Goal: Task Accomplishment & Management: Use online tool/utility

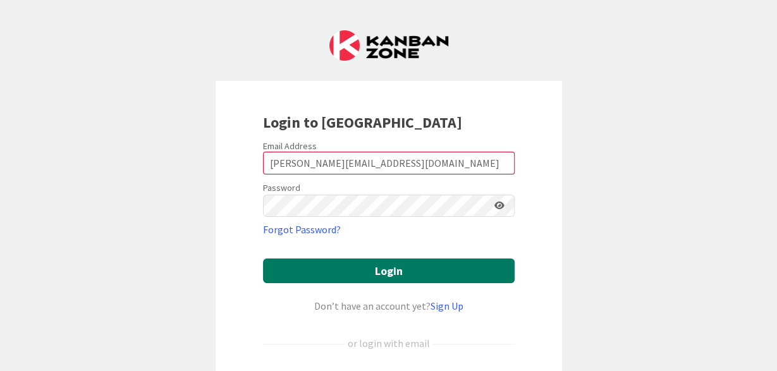
click at [342, 279] on button "Login" at bounding box center [389, 270] width 252 height 25
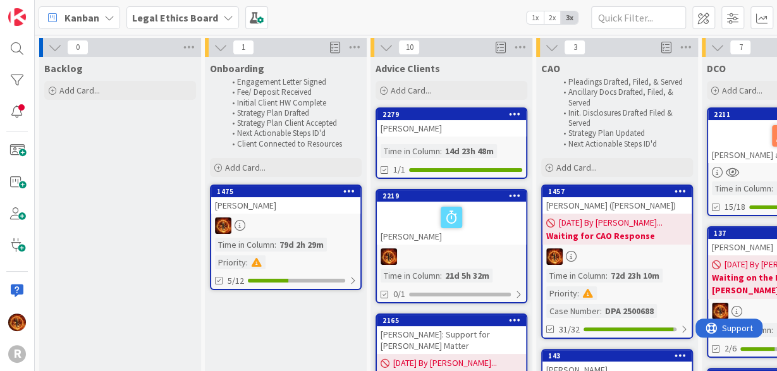
click at [174, 12] on b "Legal Ethics Board" at bounding box center [175, 17] width 86 height 13
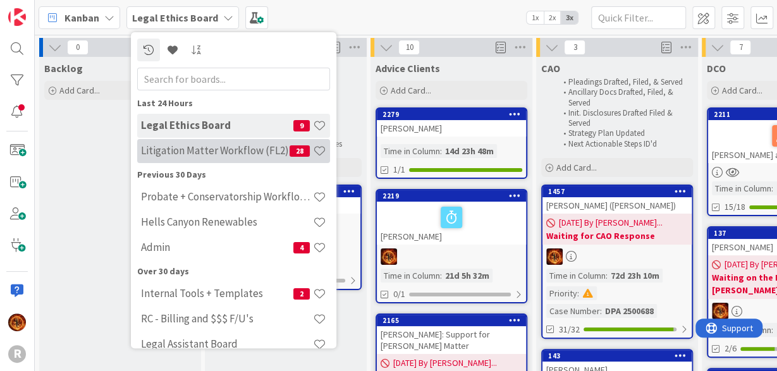
click at [189, 145] on h4 "Litigation Matter Workflow (FL2)" at bounding box center [215, 150] width 149 height 13
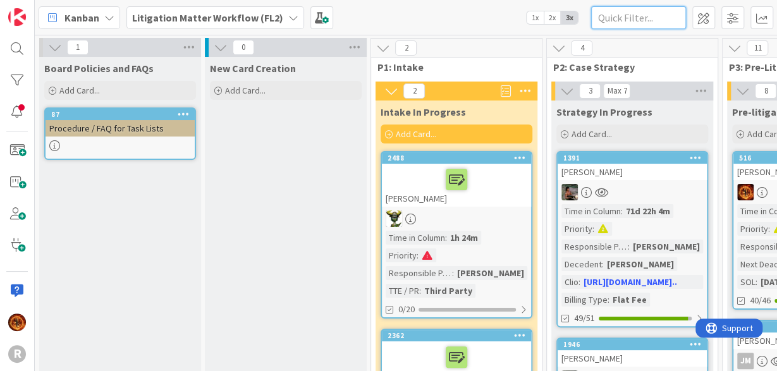
click at [626, 21] on input "text" at bounding box center [638, 17] width 95 height 23
type input "m"
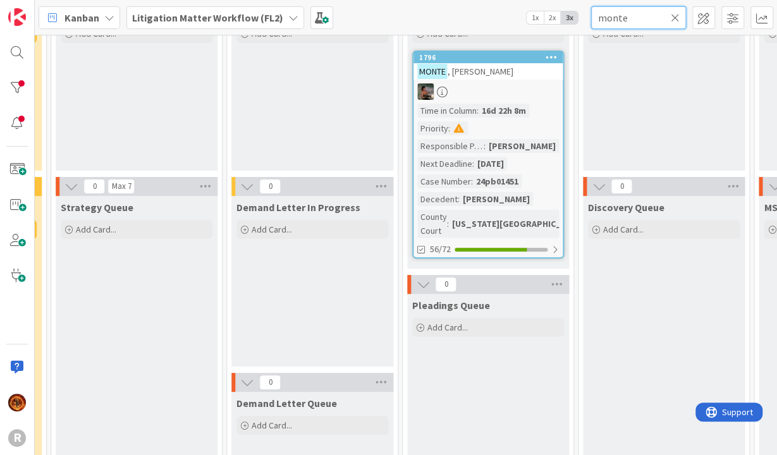
scroll to position [100, 497]
type input "monte"
click at [490, 88] on div at bounding box center [486, 91] width 149 height 16
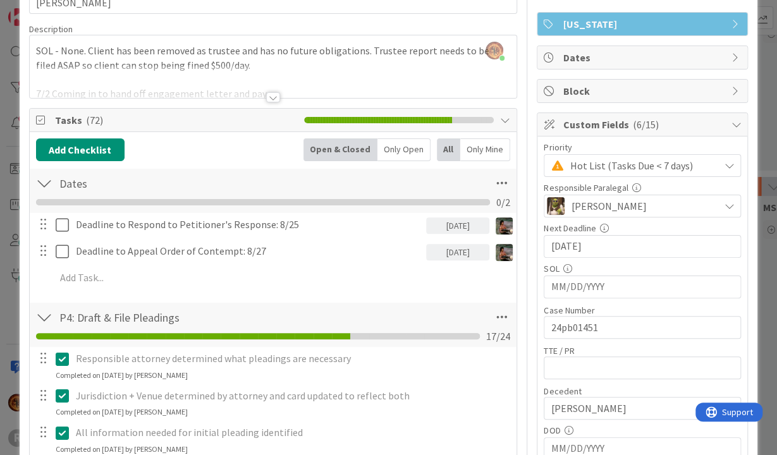
scroll to position [78, 0]
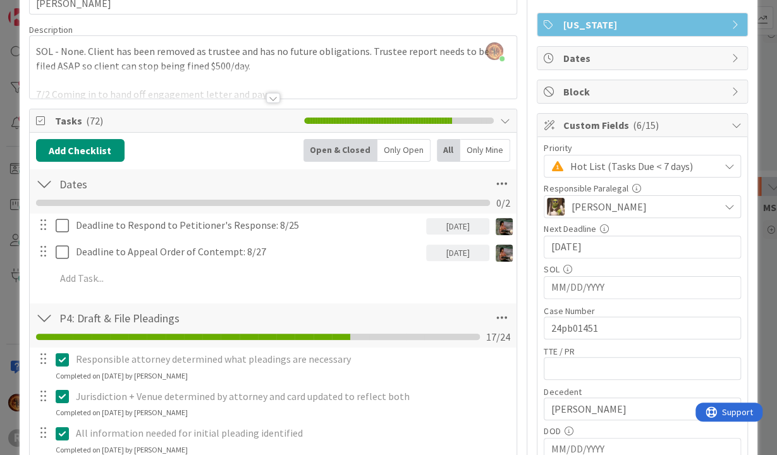
click at [408, 143] on div "Only Open" at bounding box center [403, 150] width 53 height 23
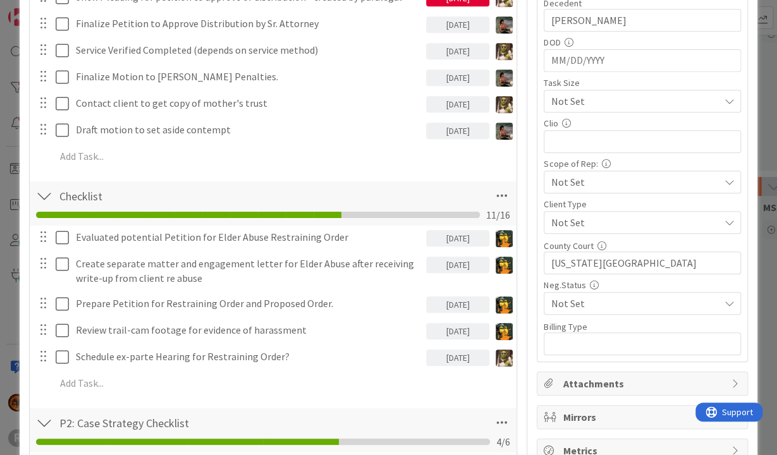
scroll to position [468, 0]
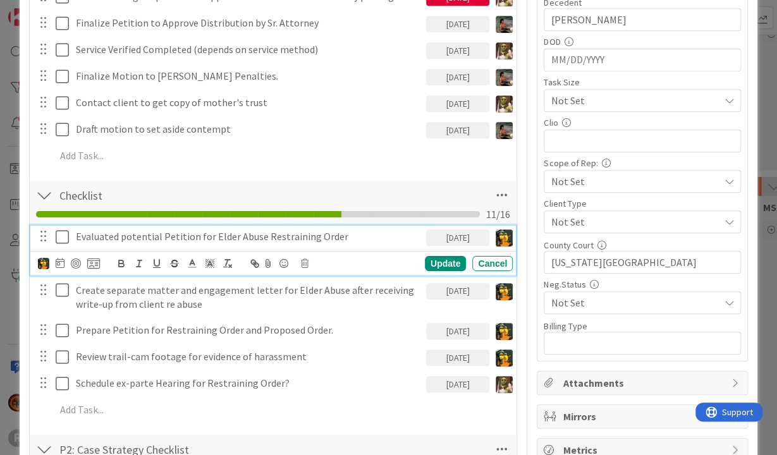
click at [64, 236] on icon at bounding box center [65, 236] width 19 height 15
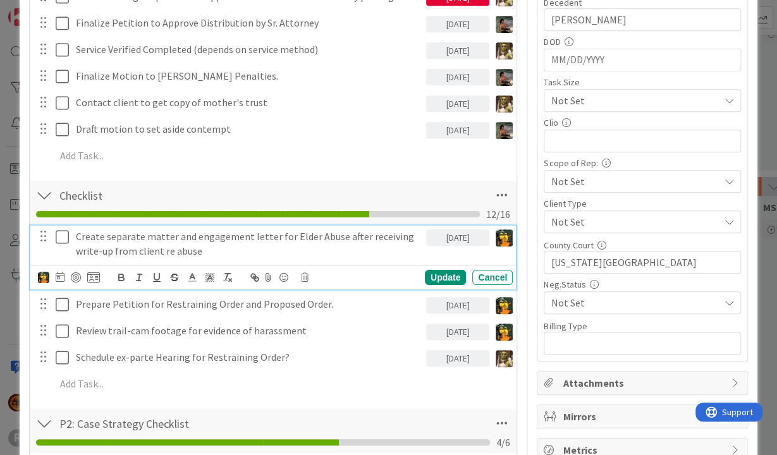
click at [64, 236] on icon at bounding box center [65, 236] width 19 height 15
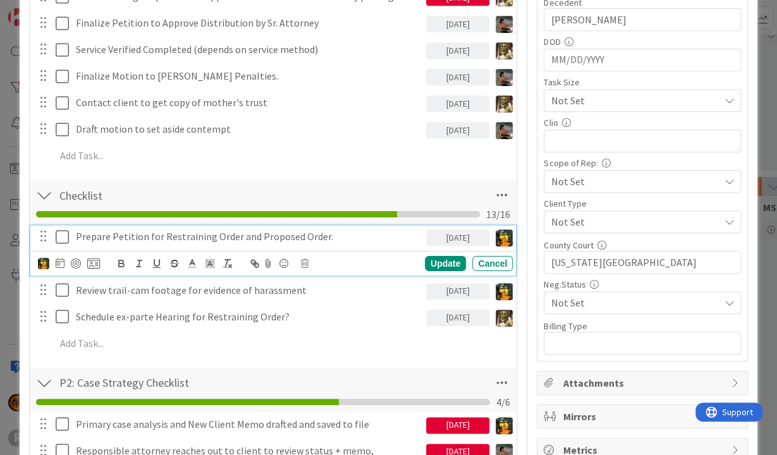
click at [64, 236] on icon at bounding box center [65, 236] width 19 height 15
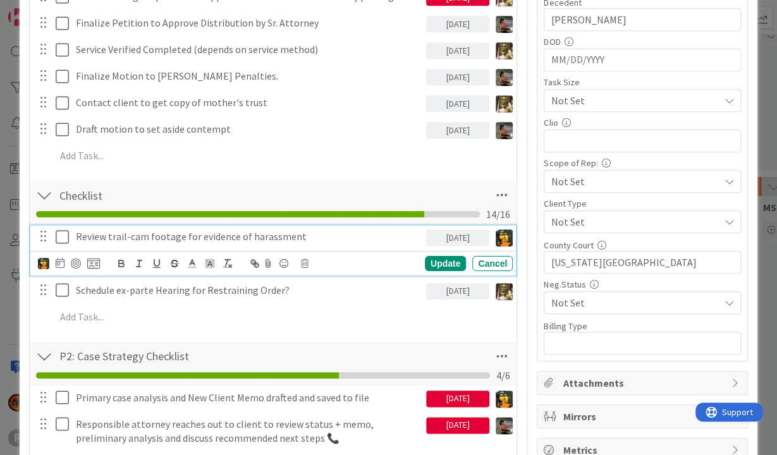
click at [64, 236] on icon at bounding box center [65, 236] width 19 height 15
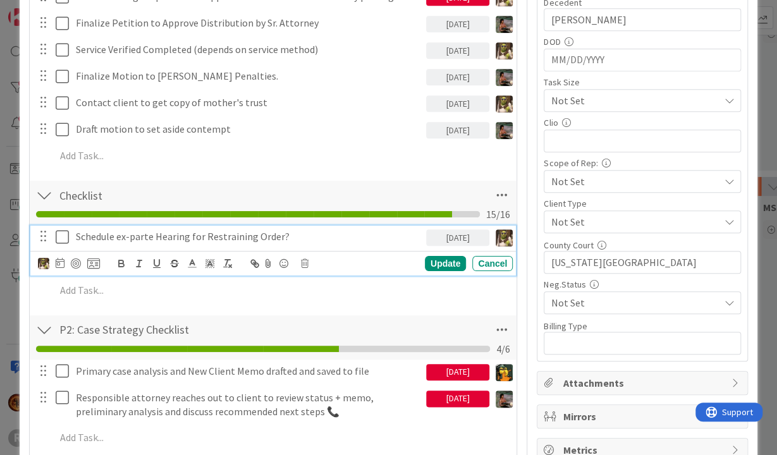
click at [331, 232] on p "Schedule ex-parte Hearing for Restraining Order?" at bounding box center [248, 236] width 345 height 15
click at [305, 259] on icon at bounding box center [305, 263] width 8 height 9
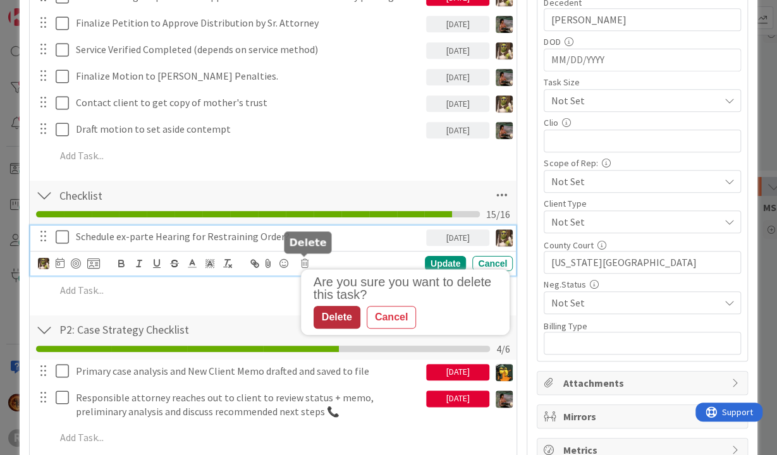
click at [332, 319] on div "Delete" at bounding box center [336, 317] width 47 height 23
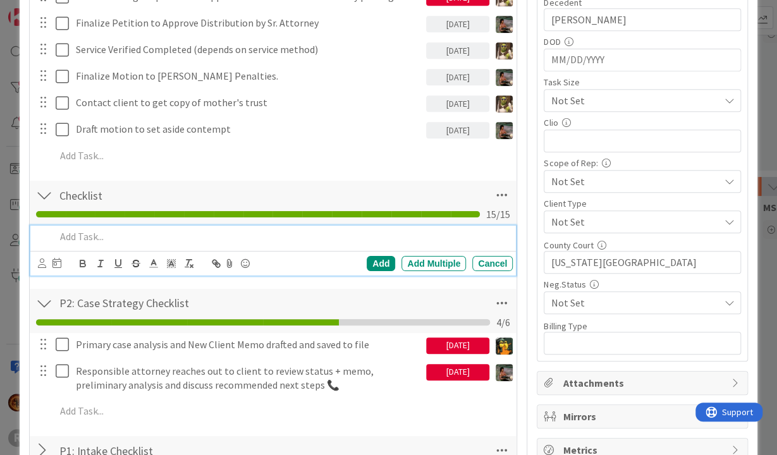
click at [74, 240] on p at bounding box center [282, 236] width 453 height 15
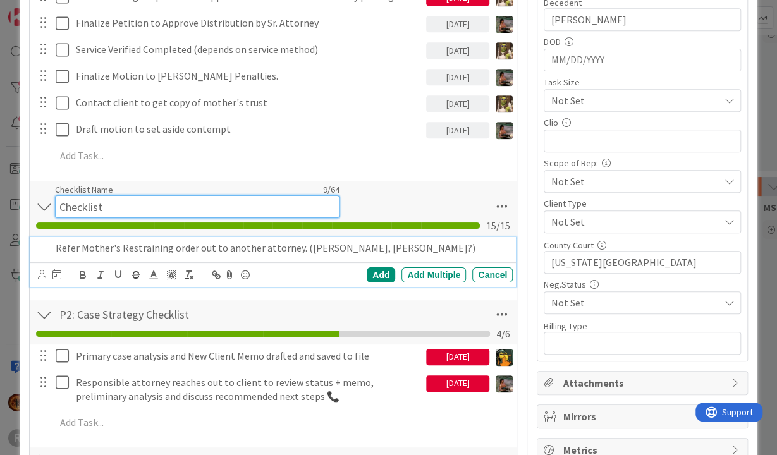
click at [323, 195] on input "Checklist" at bounding box center [197, 206] width 284 height 23
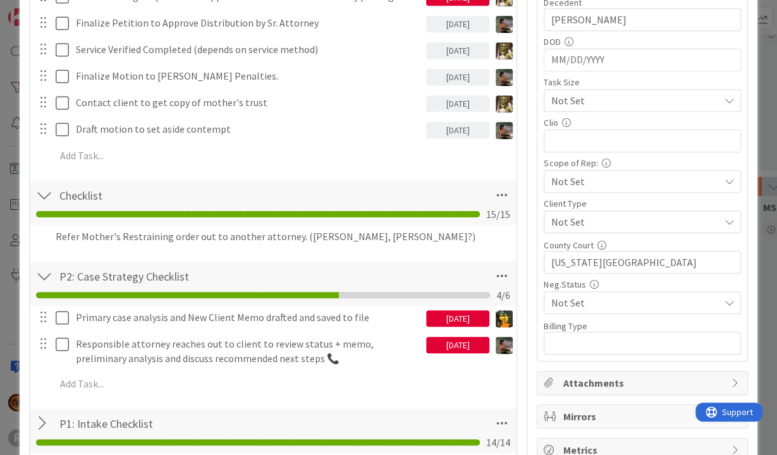
click at [399, 190] on div "Checklist Checklist Name 9 / 64 Checklist 15 / 15" at bounding box center [273, 203] width 487 height 44
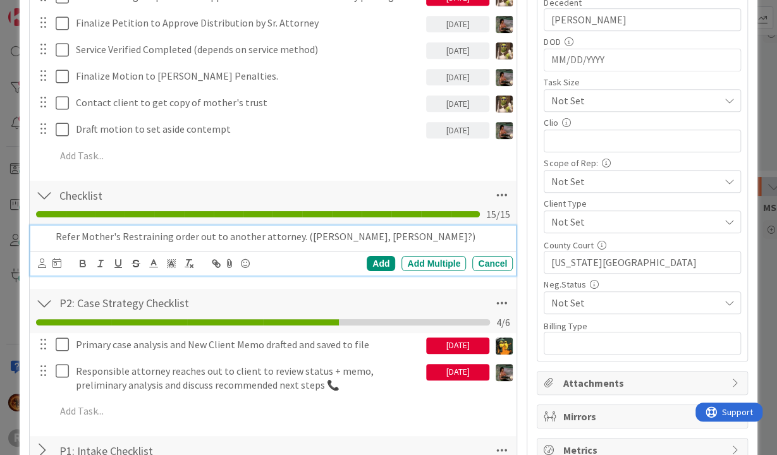
click at [85, 231] on p "Refer Mother's Restraining order out to another attorney. ([PERSON_NAME], [PERS…" at bounding box center [282, 236] width 453 height 15
click at [44, 268] on div at bounding box center [42, 264] width 8 height 14
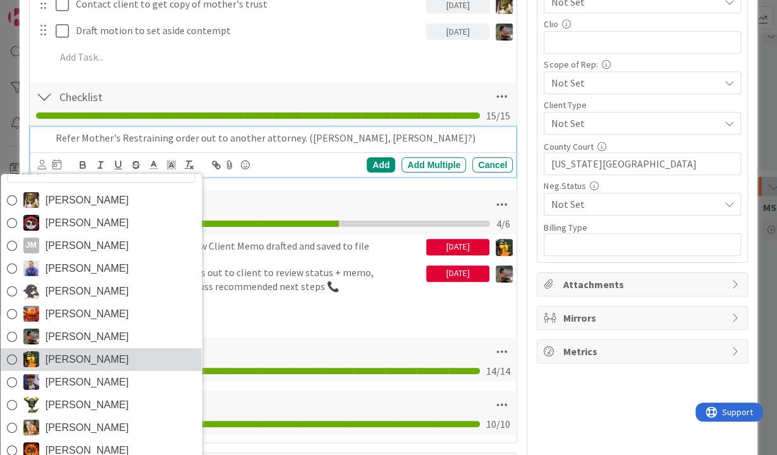
scroll to position [566, 0]
click at [30, 360] on img at bounding box center [31, 359] width 16 height 16
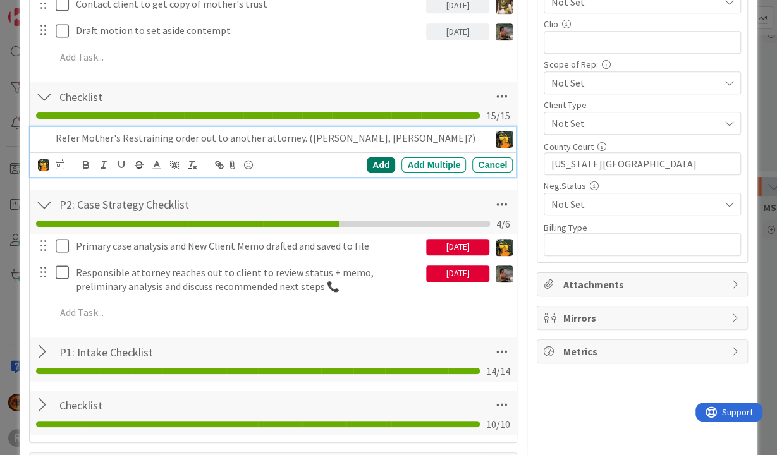
click at [378, 157] on div "Add" at bounding box center [381, 164] width 28 height 15
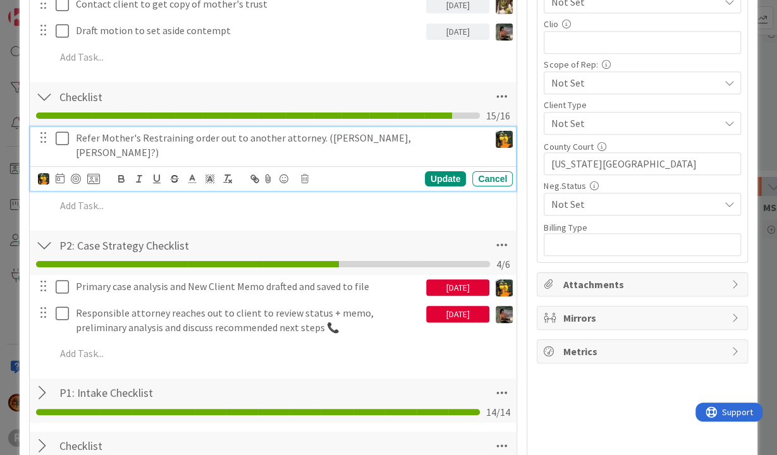
click at [423, 135] on p "Refer Mother's Restraining order out to another attorney. ([PERSON_NAME], [PERS…" at bounding box center [280, 145] width 408 height 28
click at [440, 171] on div "Update" at bounding box center [445, 178] width 41 height 15
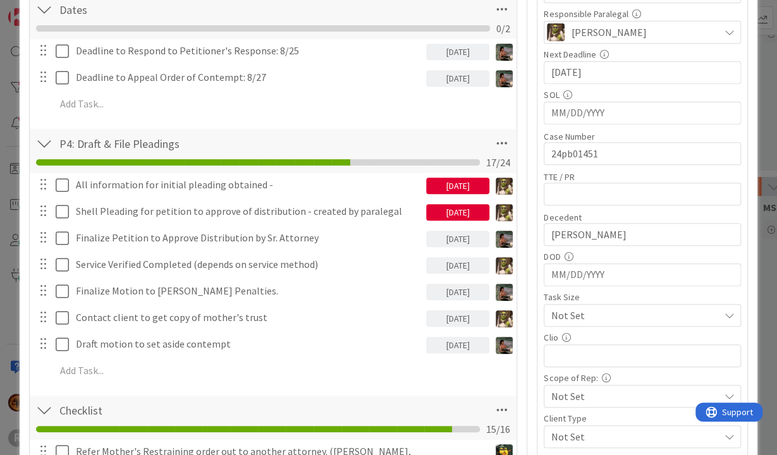
scroll to position [253, 0]
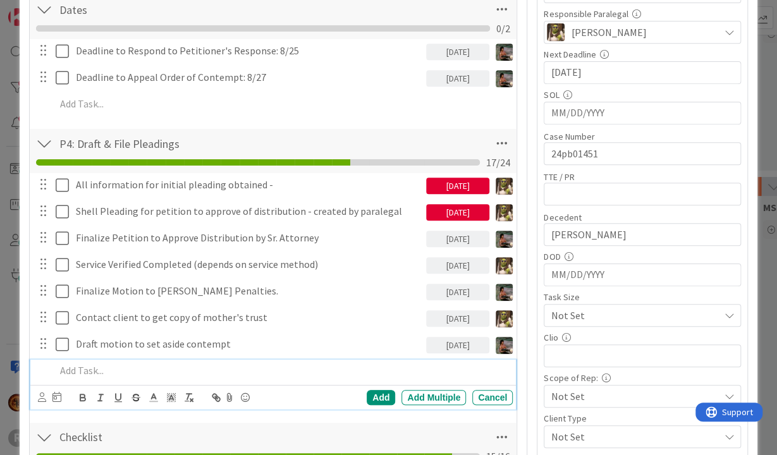
click at [78, 367] on p at bounding box center [282, 370] width 453 height 15
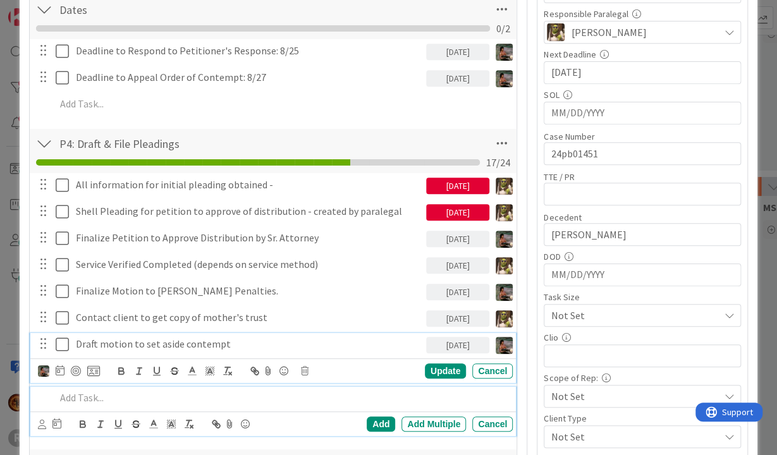
click at [111, 344] on p "Draft motion to set aside contempt" at bounding box center [248, 344] width 345 height 15
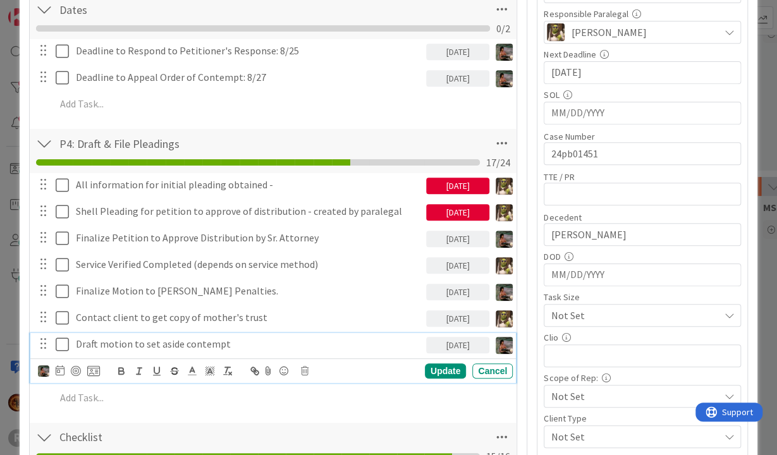
click at [180, 340] on p "Draft motion to set aside contempt" at bounding box center [248, 344] width 345 height 15
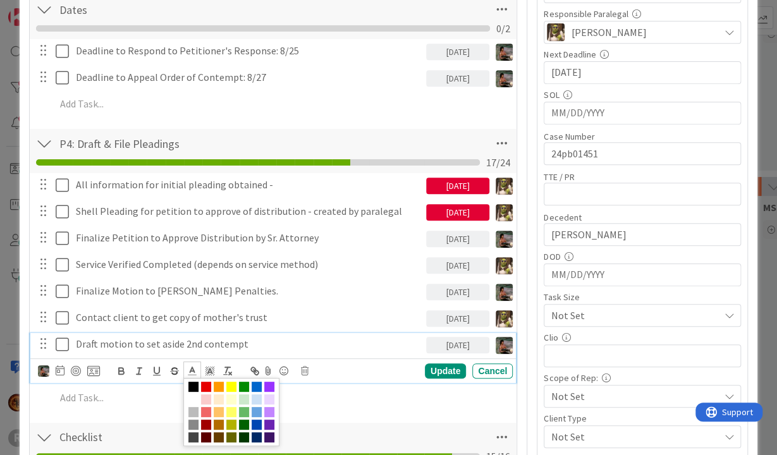
drag, startPoint x: 453, startPoint y: 368, endPoint x: 389, endPoint y: 367, distance: 63.8
click at [453, 365] on div "Update" at bounding box center [445, 370] width 41 height 15
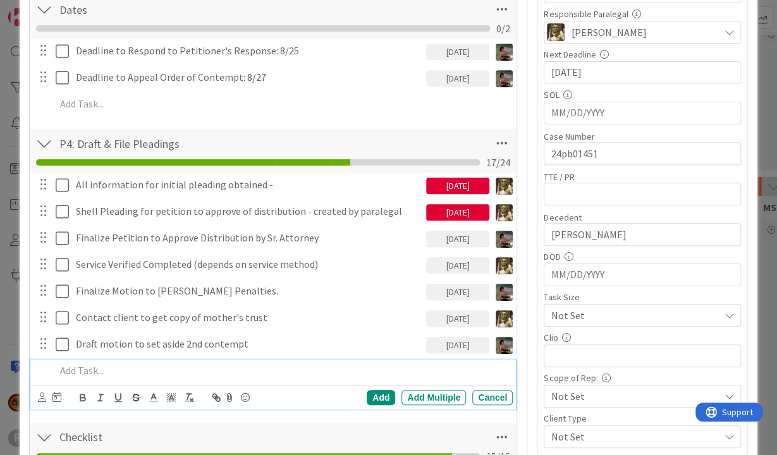
click at [89, 368] on p at bounding box center [282, 370] width 453 height 15
click at [40, 370] on icon at bounding box center [42, 396] width 8 height 9
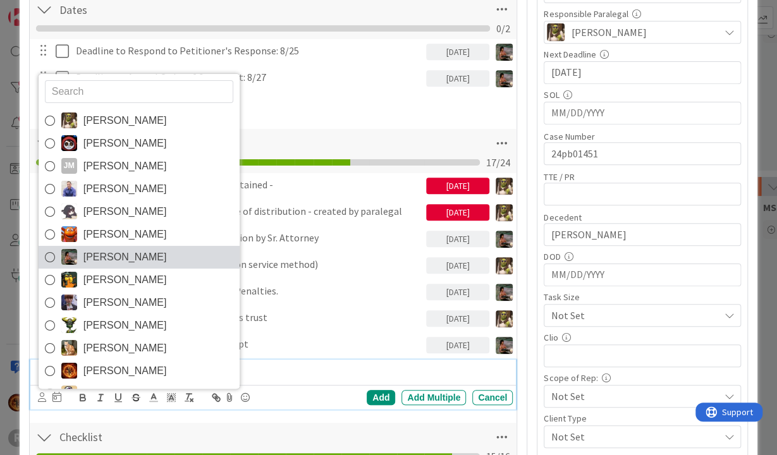
click at [124, 255] on span "[PERSON_NAME]" at bounding box center [124, 257] width 83 height 19
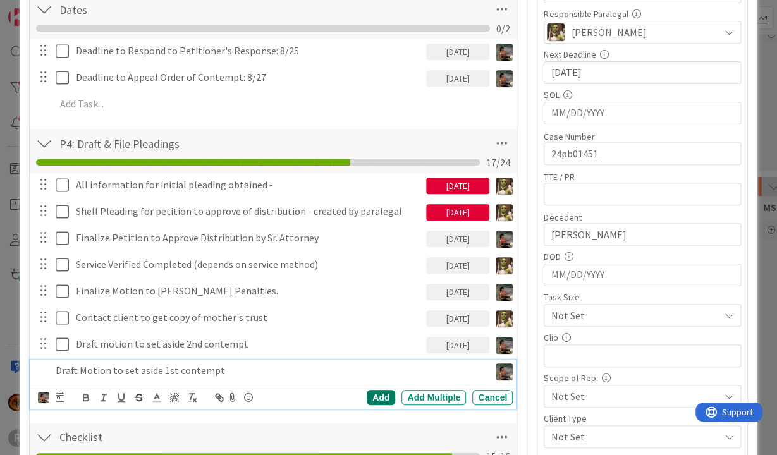
click at [375, 370] on div "Add" at bounding box center [381, 397] width 28 height 15
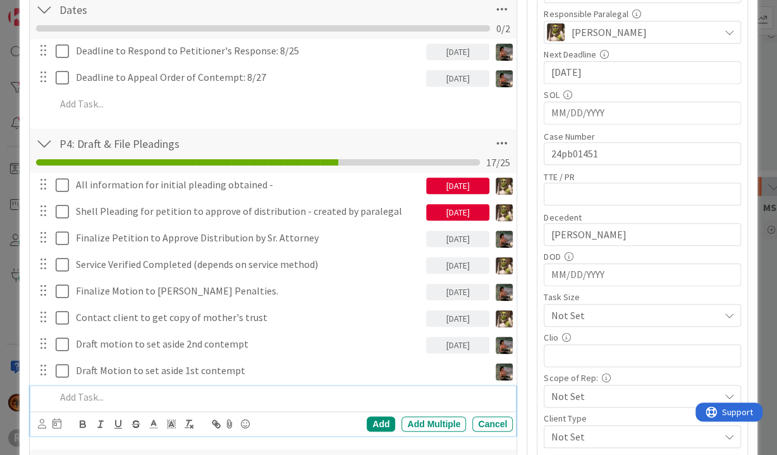
click at [102, 370] on p at bounding box center [282, 397] width 453 height 15
click at [44, 370] on icon at bounding box center [42, 423] width 8 height 9
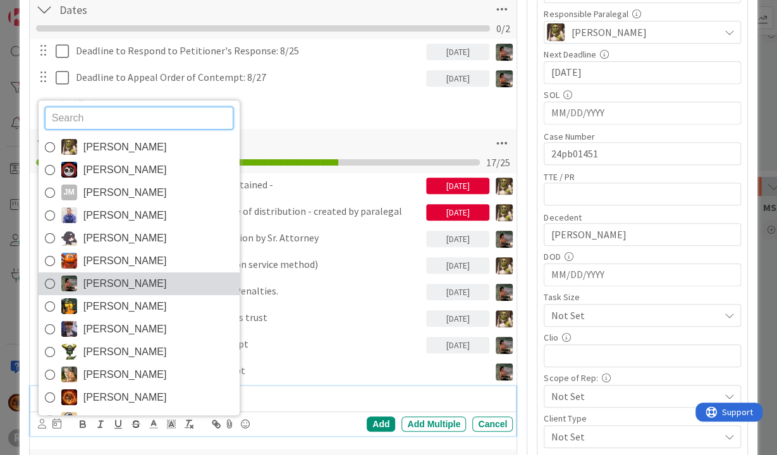
click at [93, 281] on span "[PERSON_NAME]" at bounding box center [124, 283] width 83 height 19
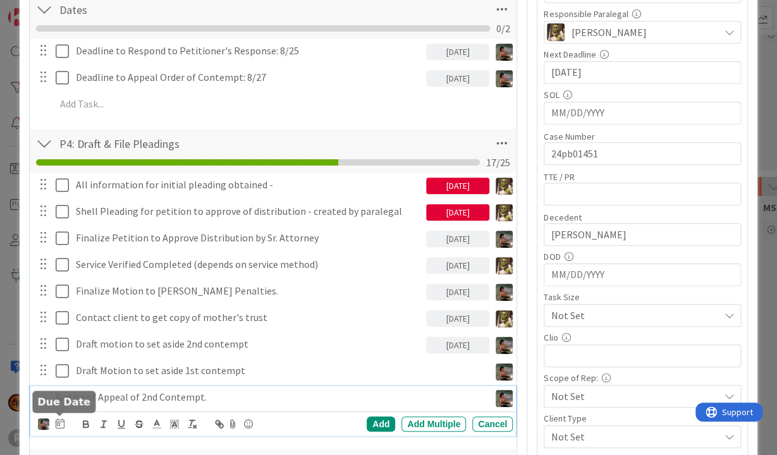
click at [60, 370] on icon at bounding box center [60, 423] width 9 height 10
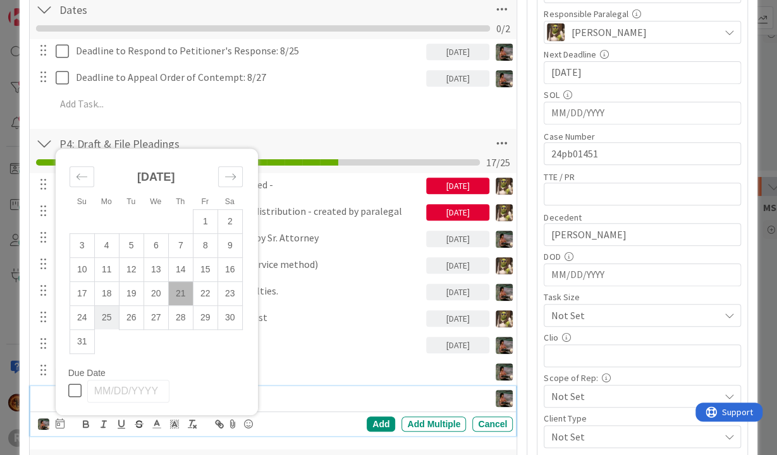
click at [102, 317] on td "25" at bounding box center [106, 317] width 25 height 24
click at [377, 370] on div "Add" at bounding box center [381, 423] width 28 height 15
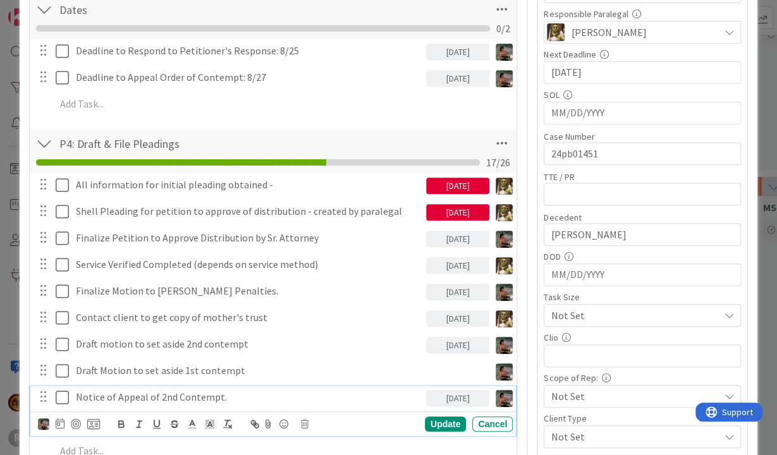
click at [83, 370] on p "Notice of Appeal of 2nd Contempt." at bounding box center [248, 397] width 345 height 15
drag, startPoint x: 76, startPoint y: 396, endPoint x: 116, endPoint y: 404, distance: 40.7
click at [88, 370] on p "Notice of Appeal of 2nd Contempt." at bounding box center [248, 397] width 345 height 15
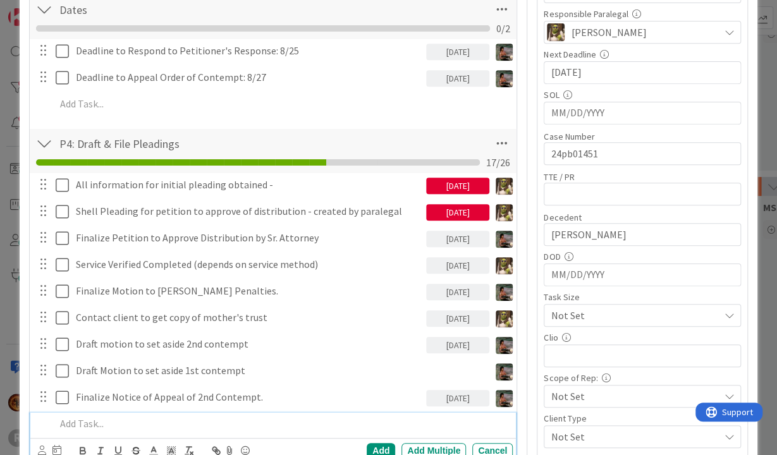
click at [75, 370] on p at bounding box center [282, 423] width 453 height 15
click at [45, 370] on icon at bounding box center [42, 450] width 8 height 9
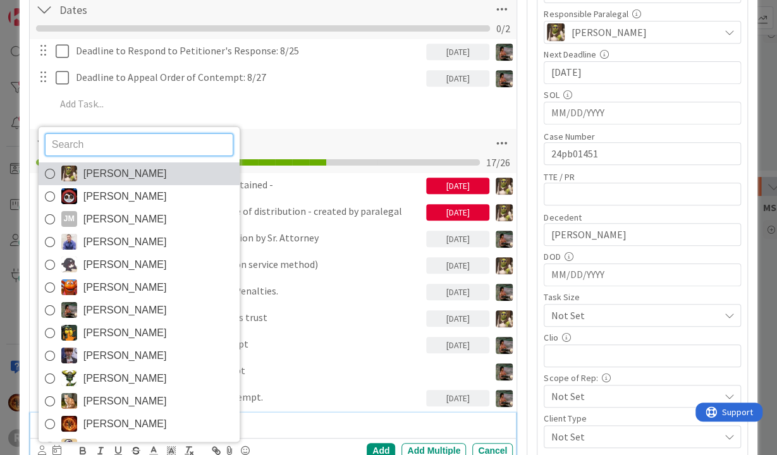
click at [108, 175] on span "[PERSON_NAME]" at bounding box center [124, 173] width 83 height 19
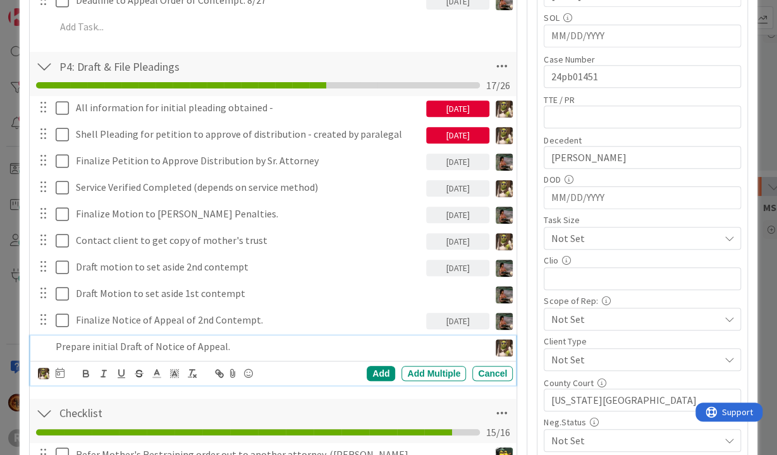
click at [373, 370] on div "[PERSON_NAME] [PERSON_NAME] [PERSON_NAME] [PERSON_NAME] [PERSON_NAME] [PERSON_N…" at bounding box center [275, 374] width 475 height 18
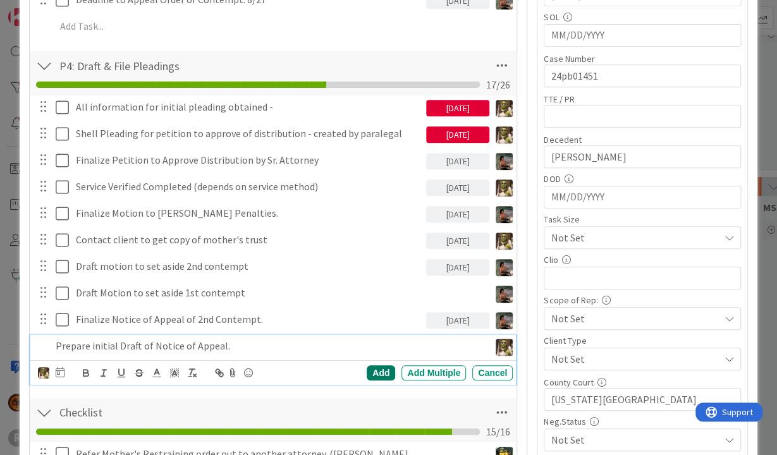
click at [375, 369] on div "Add" at bounding box center [381, 372] width 28 height 15
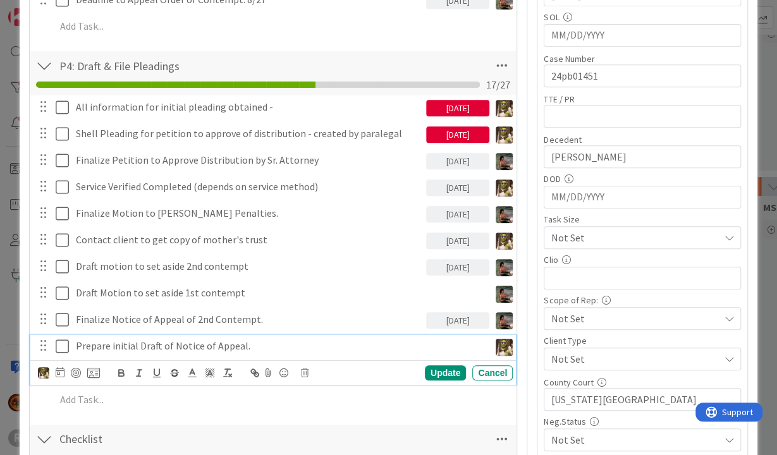
click at [98, 339] on p "Prepare initial Draft of Notice of Appeal." at bounding box center [280, 346] width 408 height 15
click at [59, 370] on icon at bounding box center [60, 372] width 9 height 10
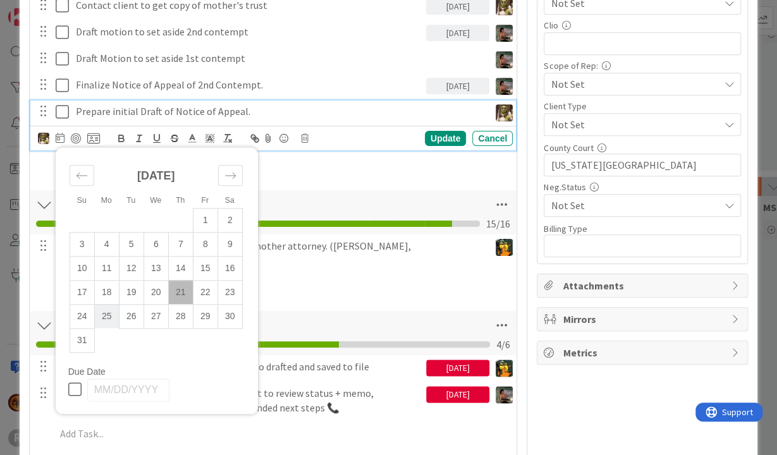
scroll to position [566, 0]
click at [104, 314] on td "25" at bounding box center [106, 315] width 25 height 24
type input "[DATE]"
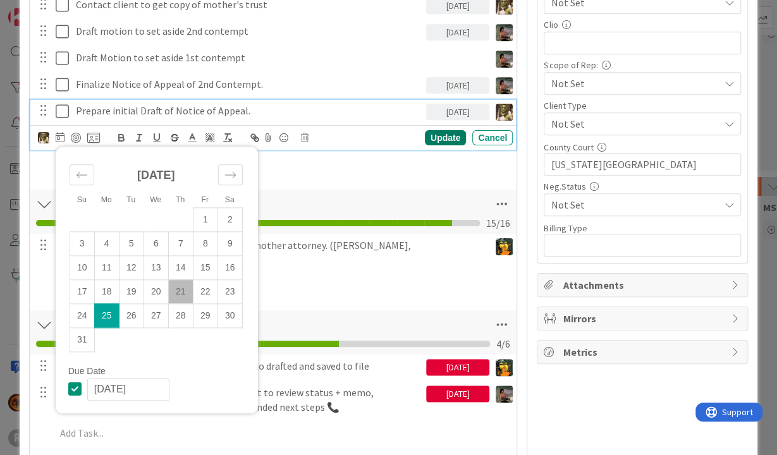
click at [447, 138] on div "Update" at bounding box center [445, 137] width 41 height 15
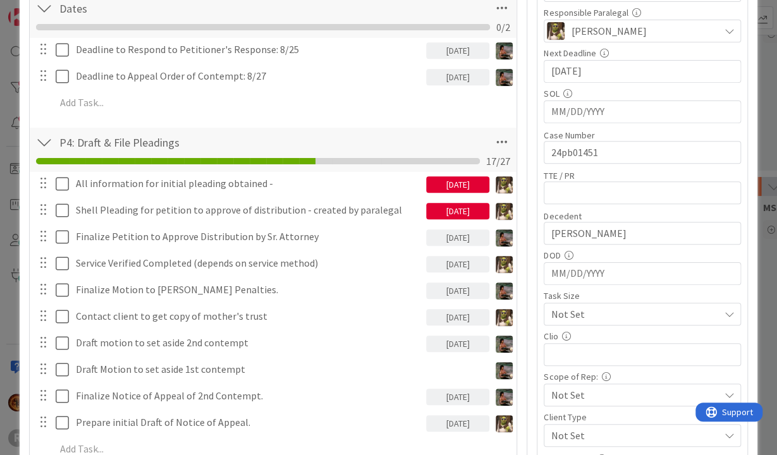
scroll to position [253, 0]
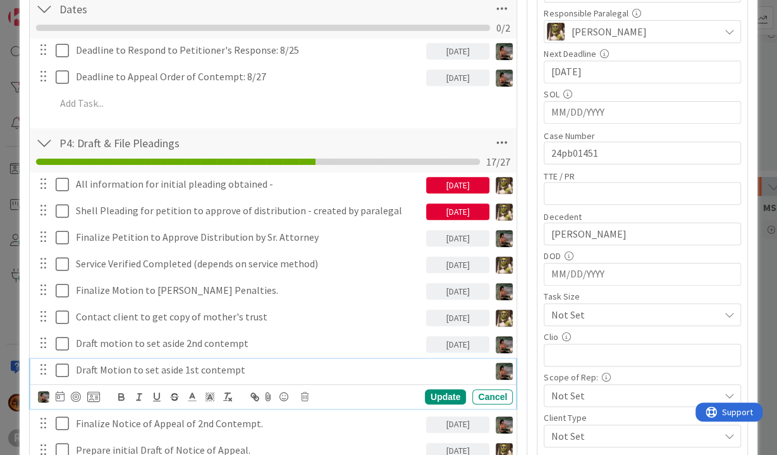
click at [168, 364] on p "Draft Motion to set aside 1st contempt" at bounding box center [280, 370] width 408 height 15
click at [63, 370] on icon at bounding box center [60, 396] width 9 height 10
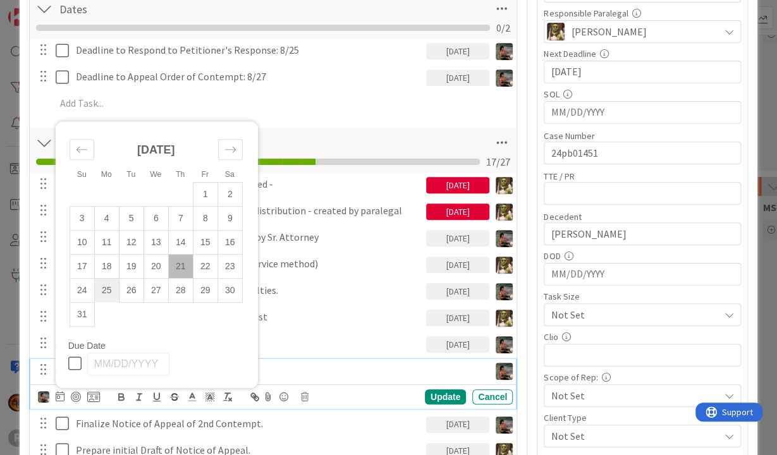
click at [104, 291] on td "25" at bounding box center [106, 290] width 25 height 24
type input "[DATE]"
click at [351, 114] on div "Deadline to Respond to Petitioner's Response: 8/25 [DATE] Update Cancel Deadlin…" at bounding box center [273, 79] width 475 height 81
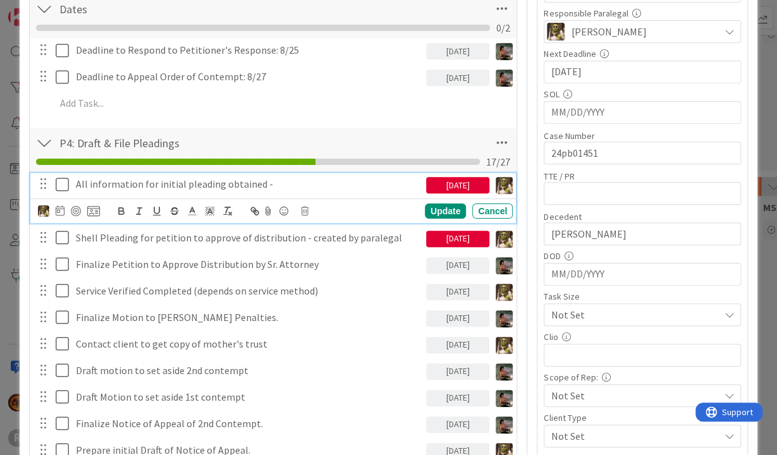
click at [62, 183] on icon at bounding box center [65, 184] width 19 height 15
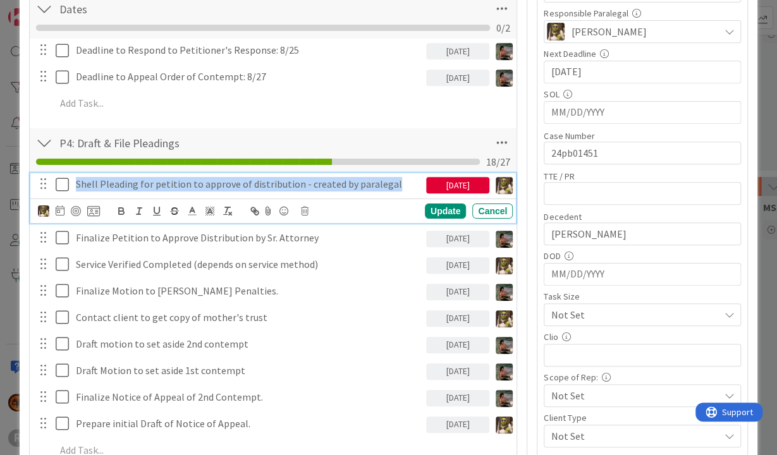
drag, startPoint x: 73, startPoint y: 183, endPoint x: 406, endPoint y: 164, distance: 333.6
click at [406, 173] on div "Shell Pleading for petition to approve of distribution - created by paralegal" at bounding box center [248, 184] width 355 height 22
click at [37, 183] on div at bounding box center [43, 183] width 16 height 19
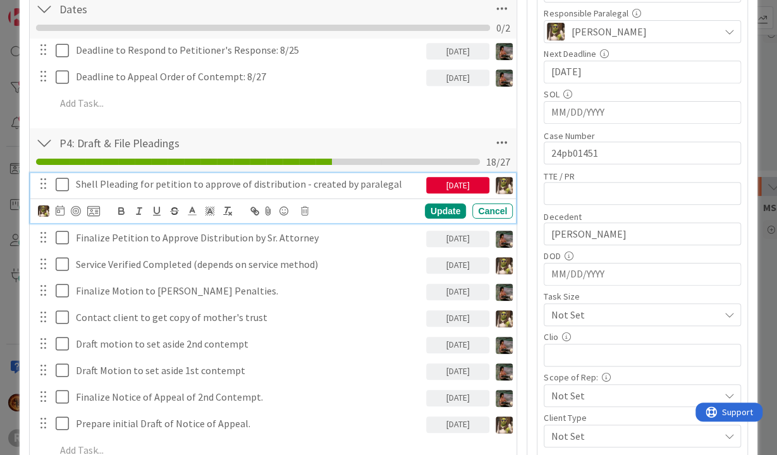
click at [419, 128] on div "P4: Draft & File Pleadings Checklist Name 26 / 64 P4: Draft & File Pleadings 18…" at bounding box center [273, 150] width 487 height 44
click at [198, 183] on p "Shell Pleading for petition to approve of distribution - created by paralegal" at bounding box center [248, 184] width 345 height 15
click at [394, 177] on p "Shell Pleading for petition to approve of distribution - created by paralegal" at bounding box center [248, 184] width 345 height 15
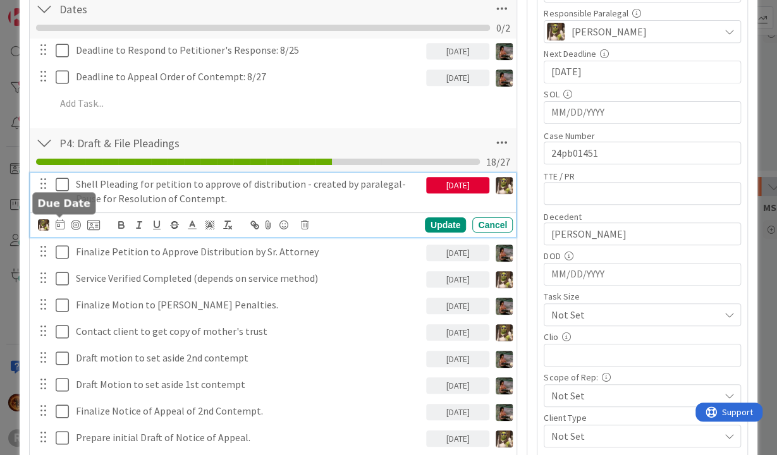
click at [56, 224] on icon at bounding box center [60, 224] width 9 height 10
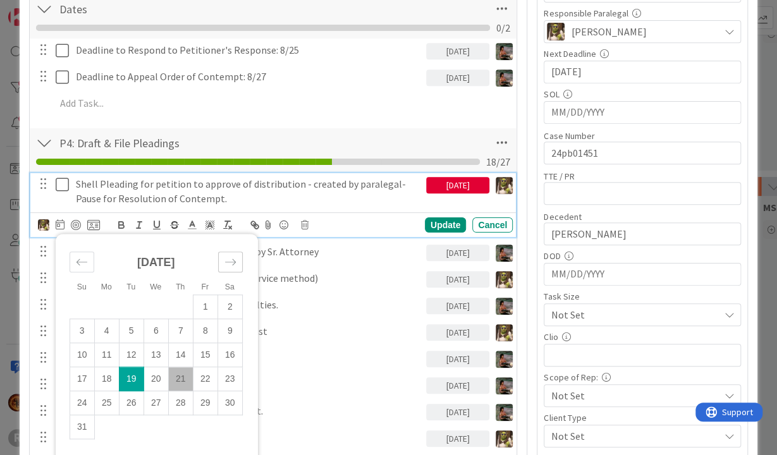
click at [229, 256] on icon "Move forward to switch to the next month." at bounding box center [230, 262] width 12 height 12
click at [204, 302] on td "5" at bounding box center [205, 307] width 25 height 24
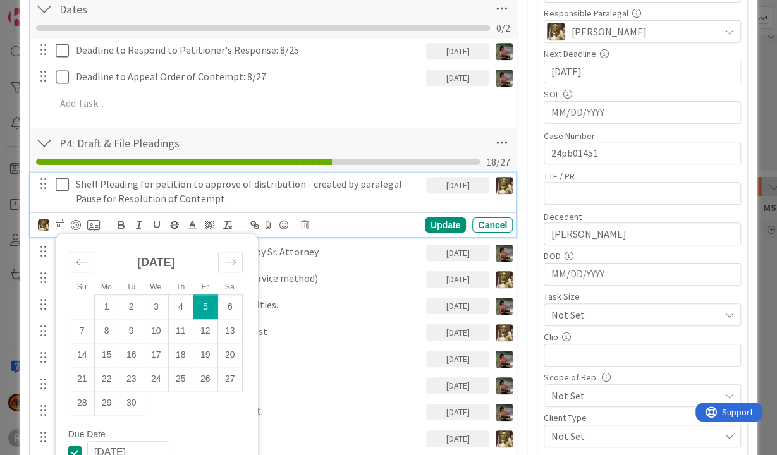
type input "[DATE]"
click at [442, 220] on div "Update" at bounding box center [445, 224] width 41 height 15
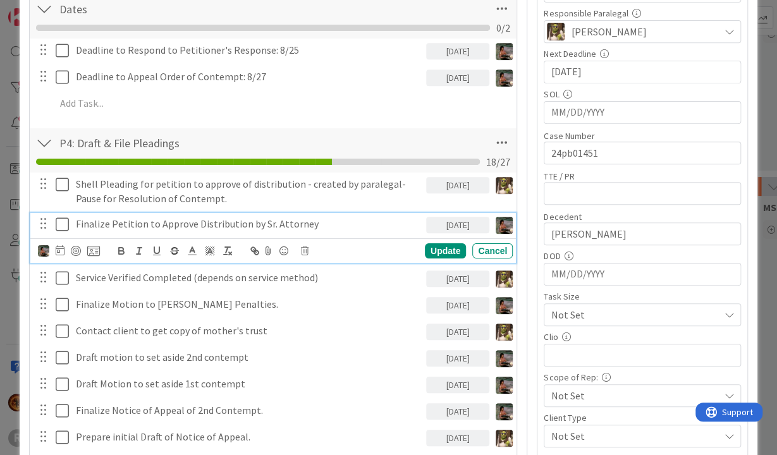
click at [184, 224] on p "Finalize Petition to Approve Distribution by Sr. Attorney" at bounding box center [248, 224] width 345 height 15
click at [338, 219] on p "Finalize Petition to Approve Distribution by Sr. Attorney" at bounding box center [248, 224] width 345 height 15
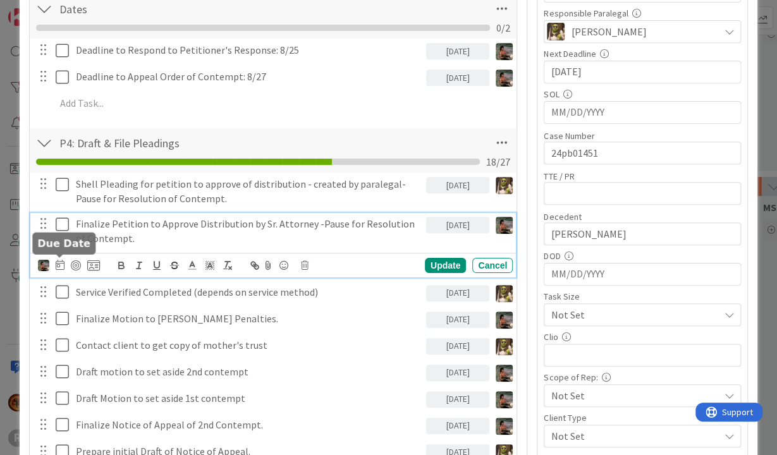
click at [64, 265] on icon at bounding box center [60, 265] width 9 height 10
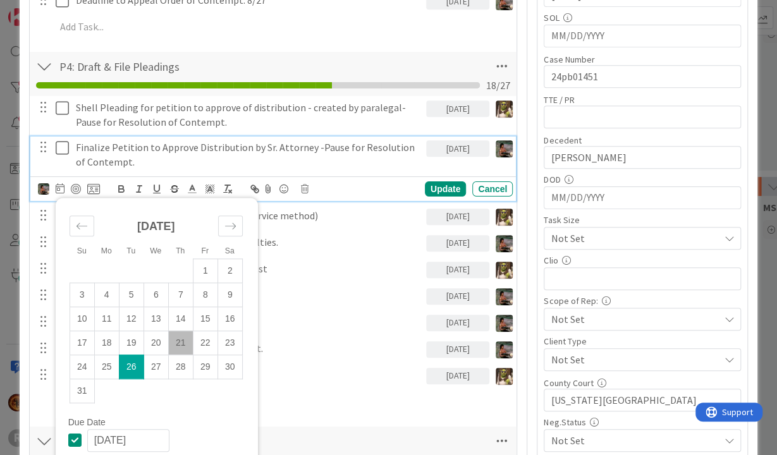
scroll to position [331, 0]
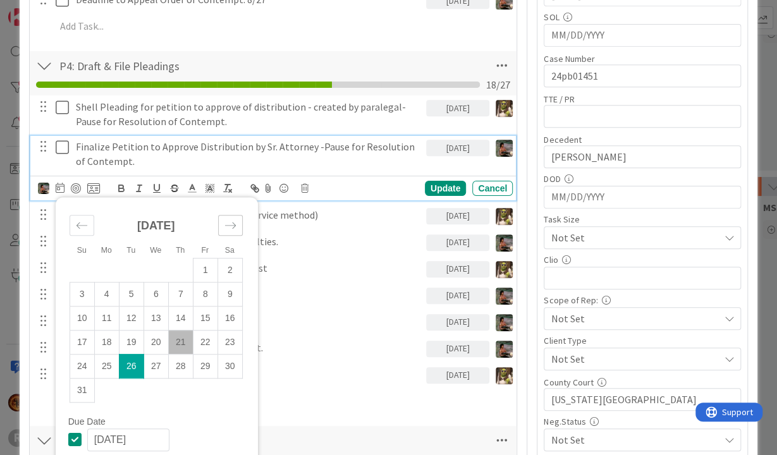
click at [231, 223] on icon "Move forward to switch to the next month." at bounding box center [230, 225] width 11 height 6
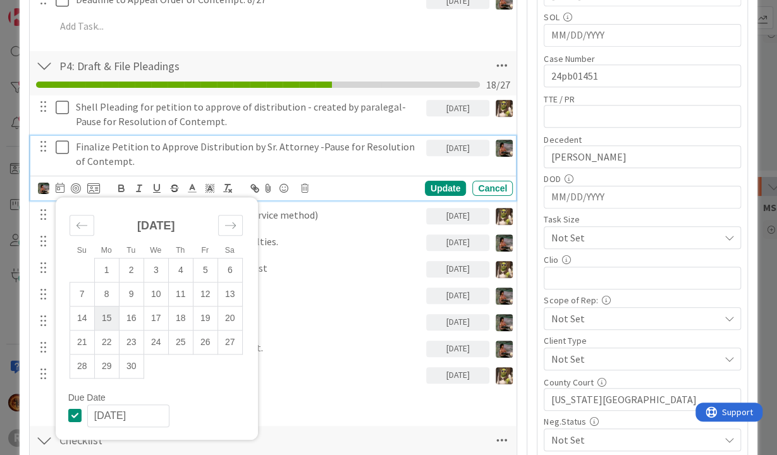
click at [99, 317] on td "15" at bounding box center [106, 318] width 25 height 24
type input "[DATE]"
click at [439, 185] on div "Update" at bounding box center [445, 188] width 41 height 15
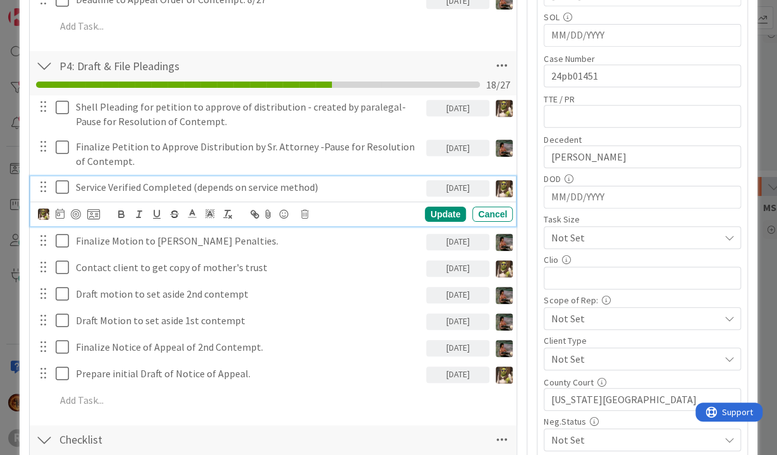
click at [386, 185] on p "Service Verified Completed (depends on service method)" at bounding box center [248, 187] width 345 height 15
click at [367, 189] on p "Service Verified Completed (depends on service method)" at bounding box center [248, 187] width 345 height 15
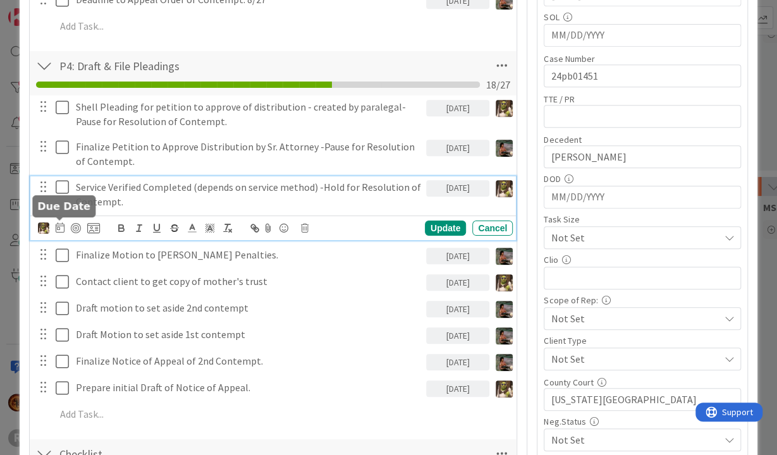
click at [63, 229] on icon at bounding box center [60, 227] width 9 height 10
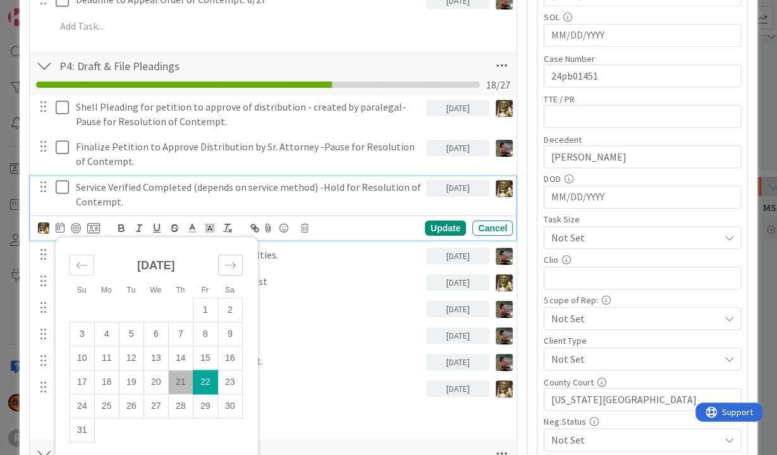
click at [227, 259] on icon "Move forward to switch to the next month." at bounding box center [230, 265] width 12 height 12
click at [102, 356] on td "15" at bounding box center [106, 358] width 25 height 24
type input "[DATE]"
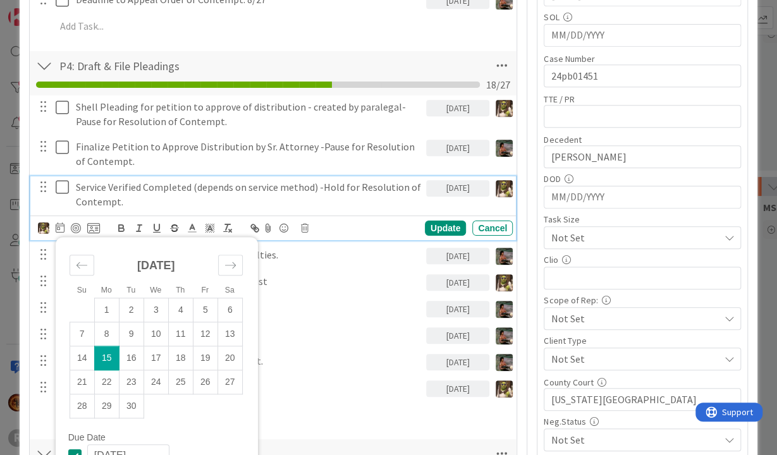
drag, startPoint x: 437, startPoint y: 228, endPoint x: 427, endPoint y: 232, distance: 10.2
click at [437, 230] on div "Update" at bounding box center [445, 228] width 41 height 15
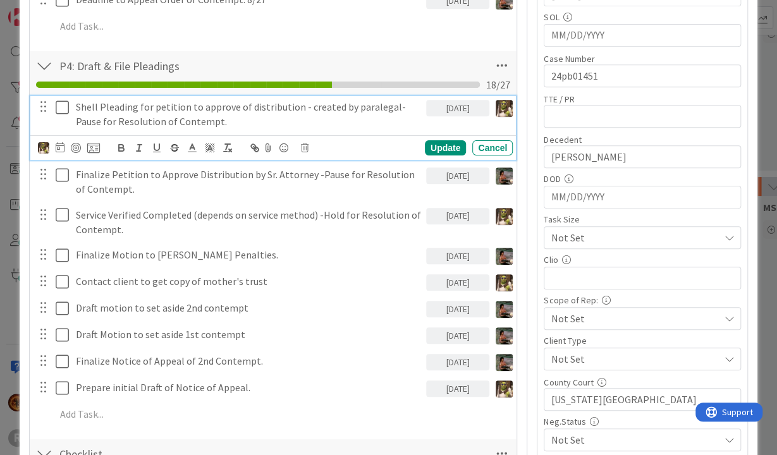
click at [260, 118] on p "Shell Pleading for petition to approve of distribution - created by paralegal- …" at bounding box center [248, 114] width 345 height 28
click at [412, 56] on div "P4: Draft & File Pleadings Checklist Name 26 / 64 P4: Draft & File Pleadings 18…" at bounding box center [273, 73] width 487 height 44
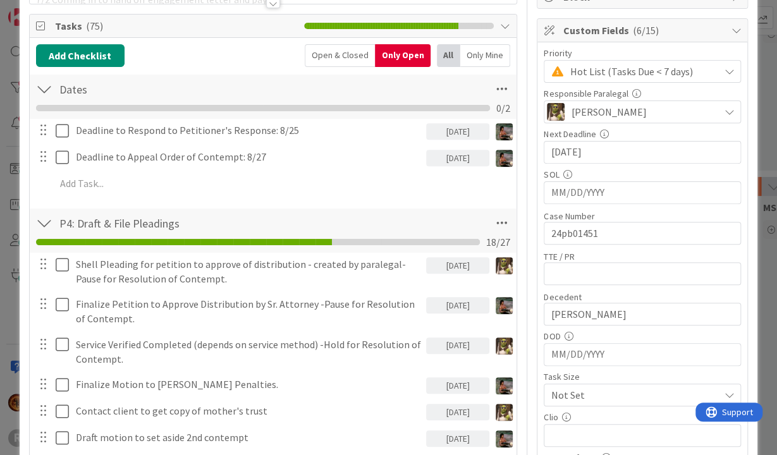
scroll to position [174, 0]
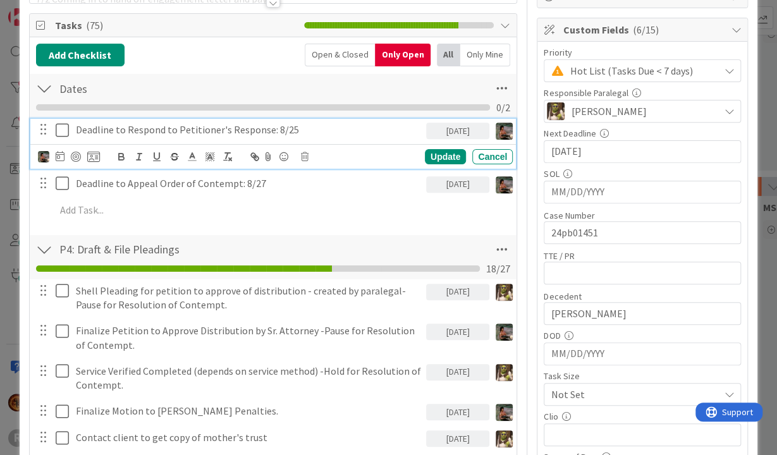
click at [64, 131] on icon at bounding box center [65, 130] width 19 height 15
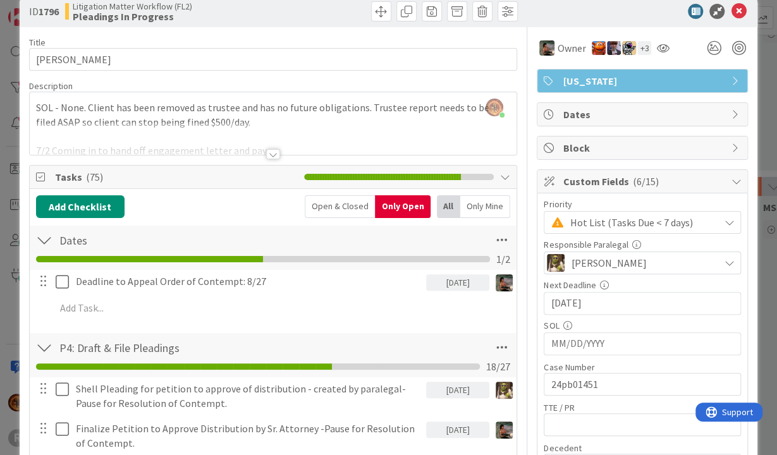
scroll to position [0, 0]
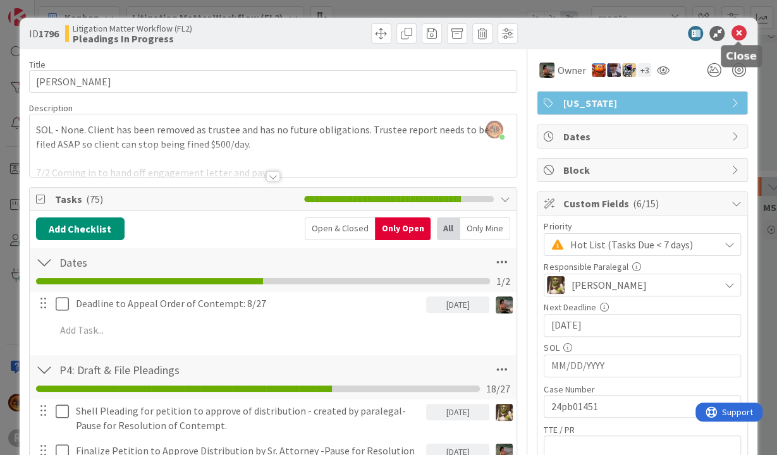
click at [739, 31] on icon at bounding box center [738, 33] width 15 height 15
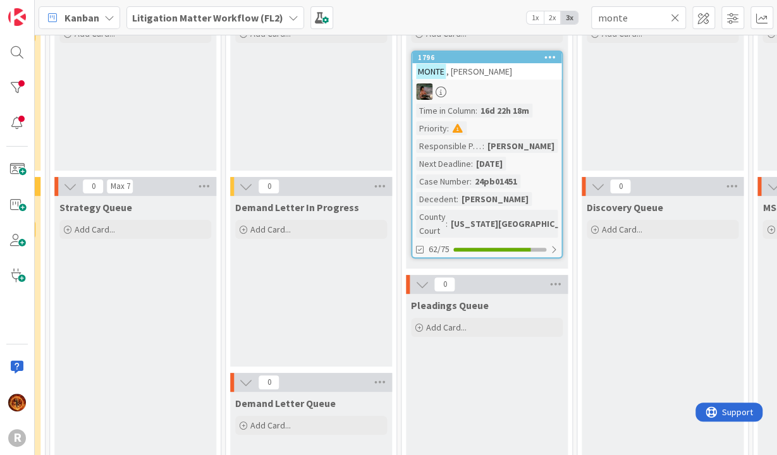
scroll to position [0, 497]
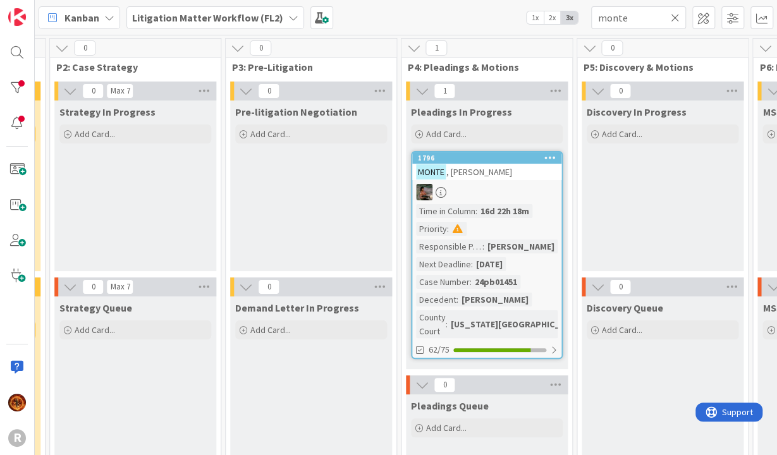
click at [675, 20] on icon at bounding box center [675, 17] width 9 height 11
click at [629, 20] on input "text" at bounding box center [638, 17] width 95 height 23
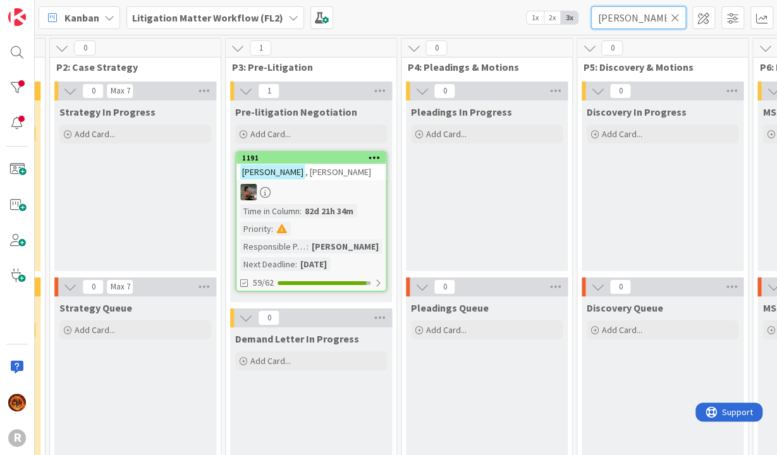
type input "[PERSON_NAME]"
click at [331, 176] on div "[PERSON_NAME]" at bounding box center [310, 172] width 149 height 16
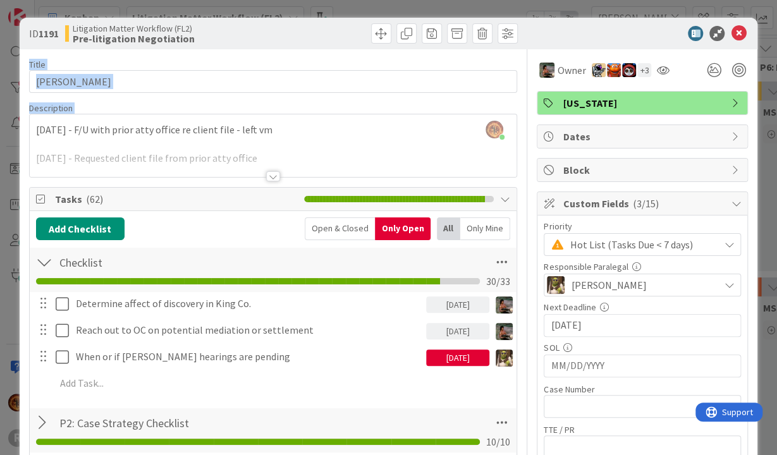
drag, startPoint x: 738, startPoint y: 90, endPoint x: 738, endPoint y: 28, distance: 61.9
click at [739, 33] on icon at bounding box center [738, 33] width 15 height 15
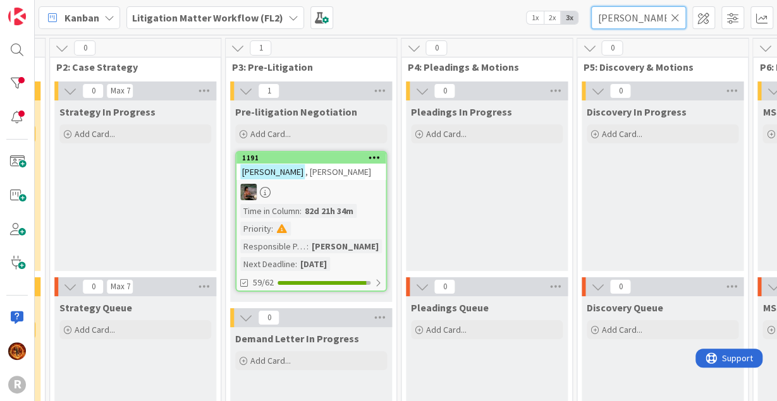
drag, startPoint x: 635, startPoint y: 16, endPoint x: 486, endPoint y: 17, distance: 149.2
click at [591, 10] on input "[PERSON_NAME]" at bounding box center [638, 17] width 95 height 23
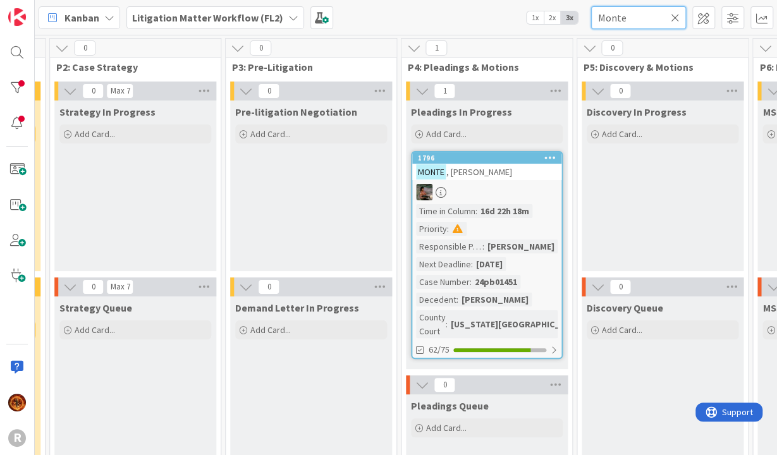
type input "Monte"
click at [493, 171] on div "[PERSON_NAME]" at bounding box center [486, 172] width 149 height 16
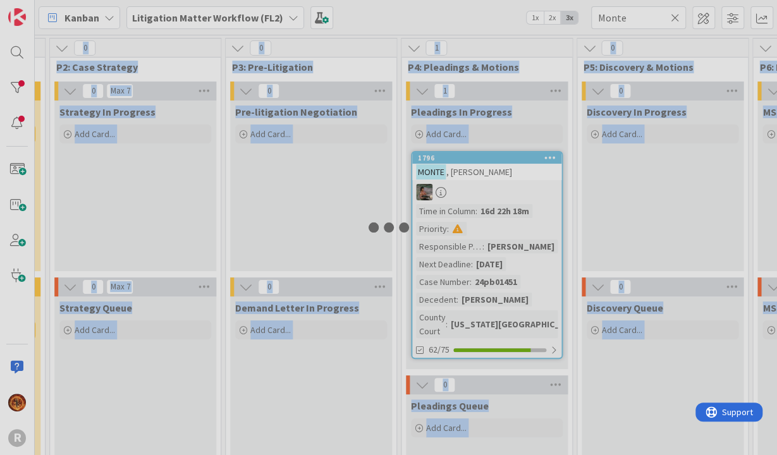
click at [492, 171] on div at bounding box center [388, 227] width 777 height 455
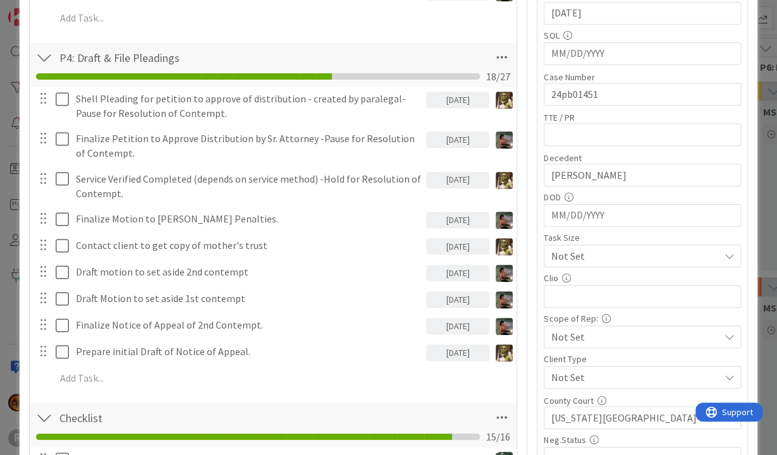
scroll to position [312, 0]
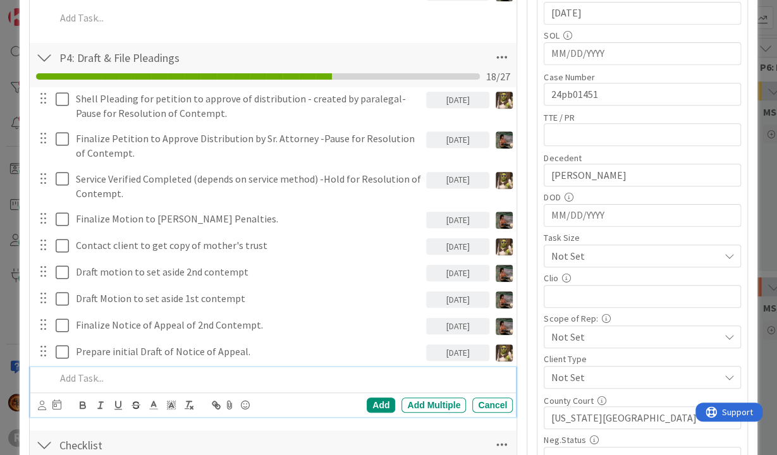
click at [80, 370] on p at bounding box center [282, 378] width 453 height 15
click at [45, 370] on div at bounding box center [49, 405] width 23 height 15
click at [42, 370] on icon at bounding box center [42, 405] width 8 height 9
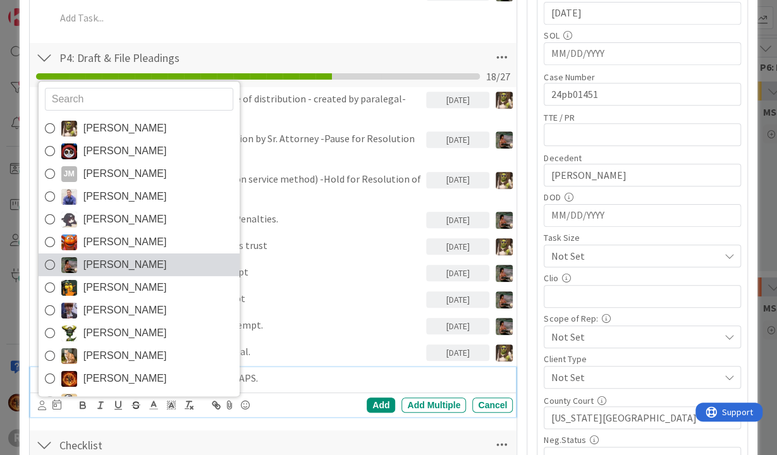
click at [98, 265] on span "[PERSON_NAME]" at bounding box center [124, 264] width 83 height 19
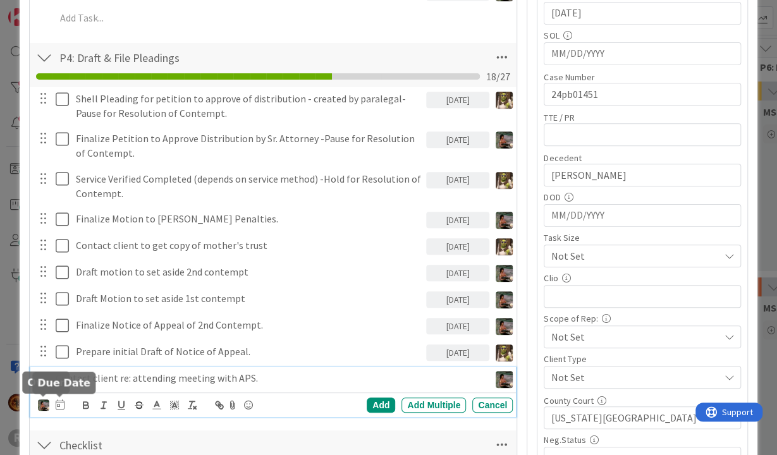
click at [59, 370] on icon at bounding box center [60, 404] width 9 height 10
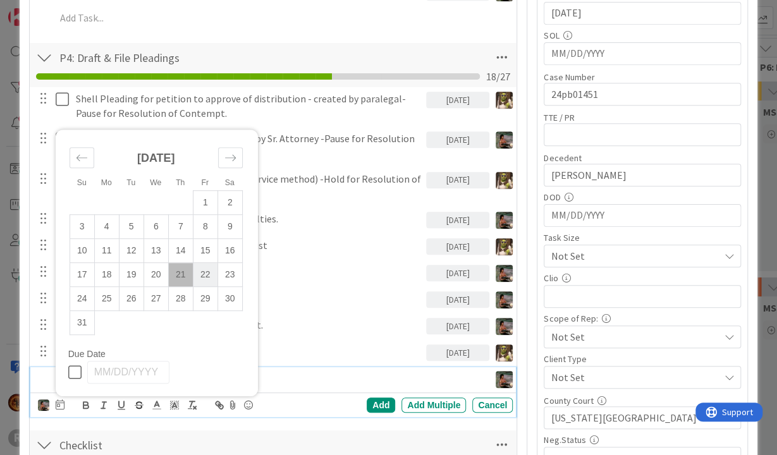
click at [205, 270] on td "22" at bounding box center [205, 275] width 25 height 24
click at [388, 370] on div "Add" at bounding box center [381, 405] width 28 height 15
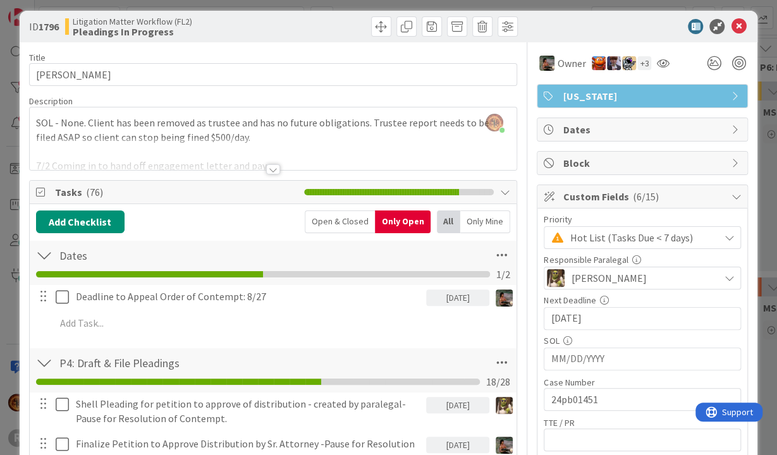
scroll to position [0, 0]
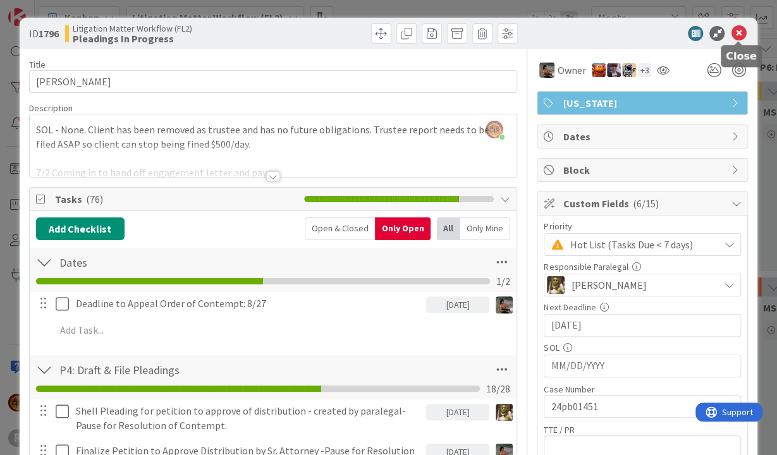
click at [739, 31] on icon at bounding box center [738, 33] width 15 height 15
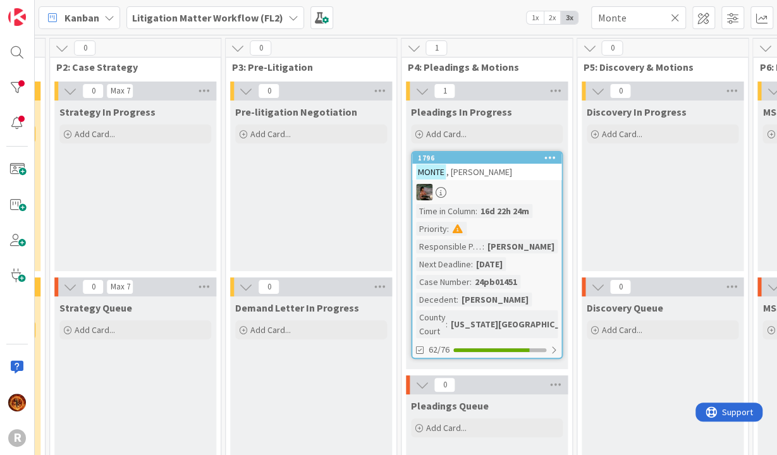
click at [676, 18] on icon at bounding box center [675, 17] width 9 height 11
click at [650, 19] on input "text" at bounding box center [638, 17] width 95 height 23
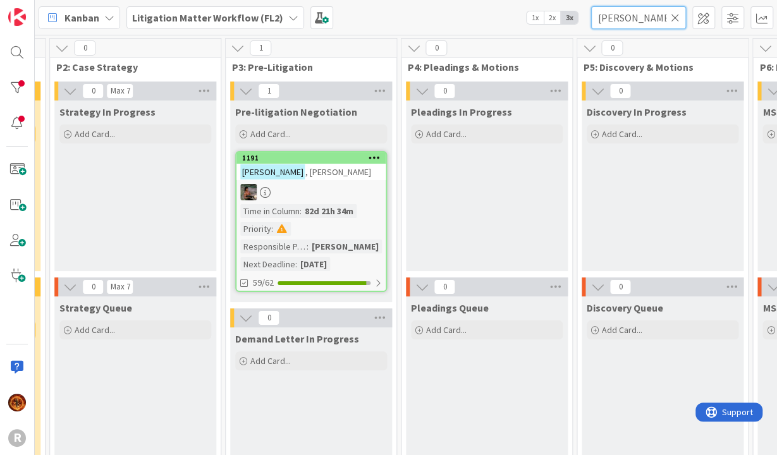
type input "[PERSON_NAME]"
click at [315, 172] on div "[PERSON_NAME]" at bounding box center [310, 172] width 149 height 16
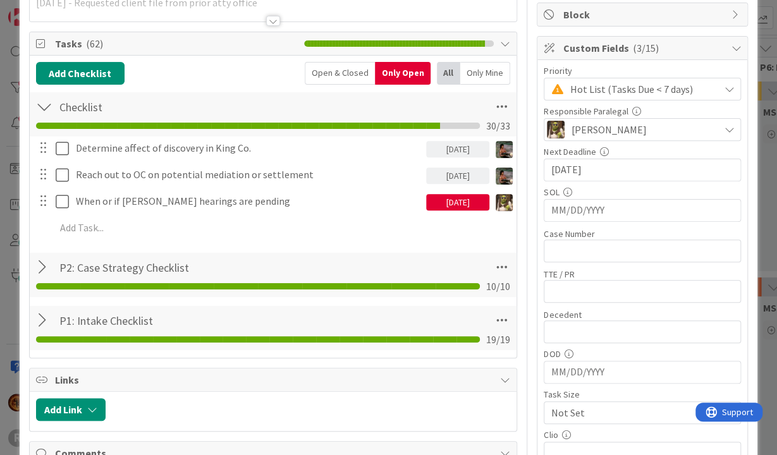
scroll to position [155, 0]
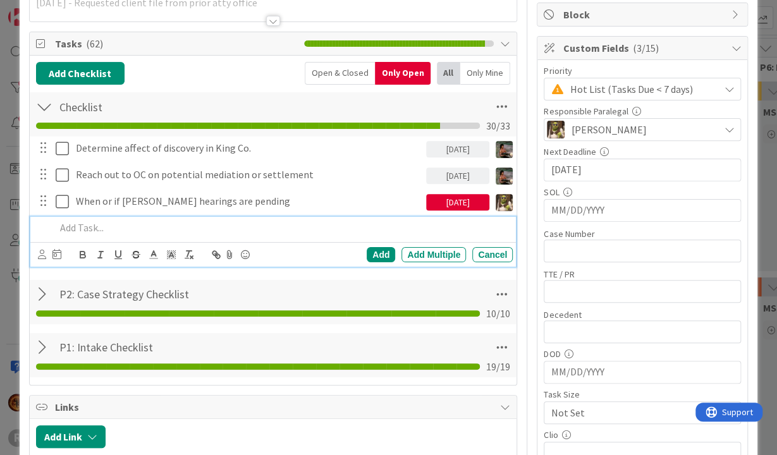
click at [204, 226] on p at bounding box center [282, 228] width 453 height 15
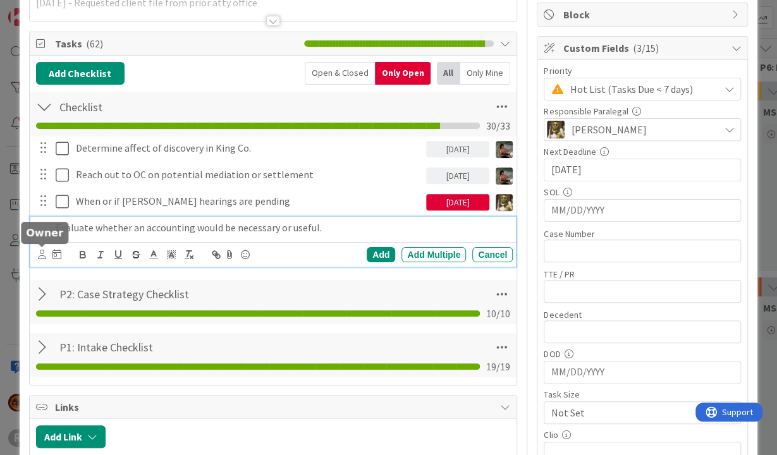
click at [41, 253] on icon at bounding box center [42, 254] width 8 height 9
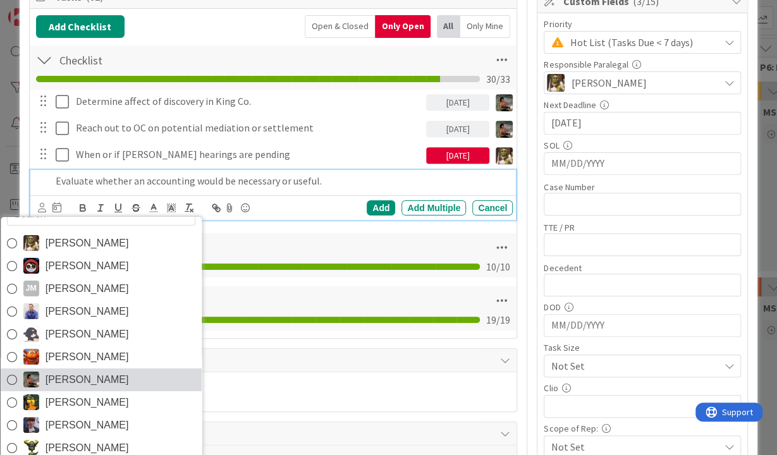
scroll to position [202, 0]
click at [37, 370] on img at bounding box center [31, 380] width 16 height 16
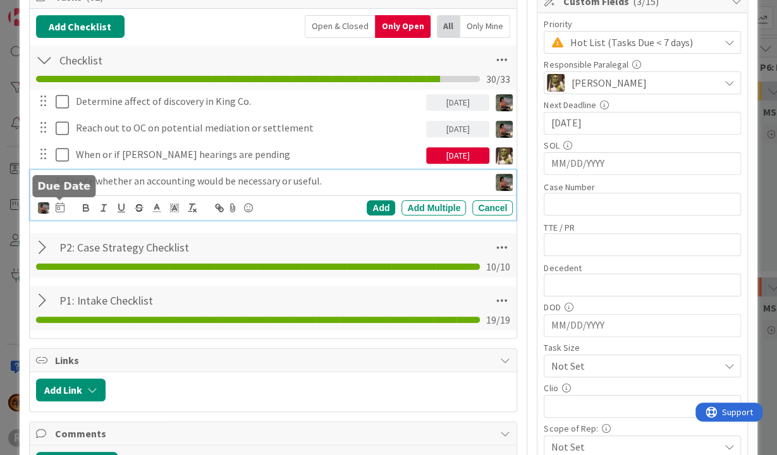
click at [56, 207] on icon at bounding box center [60, 207] width 9 height 10
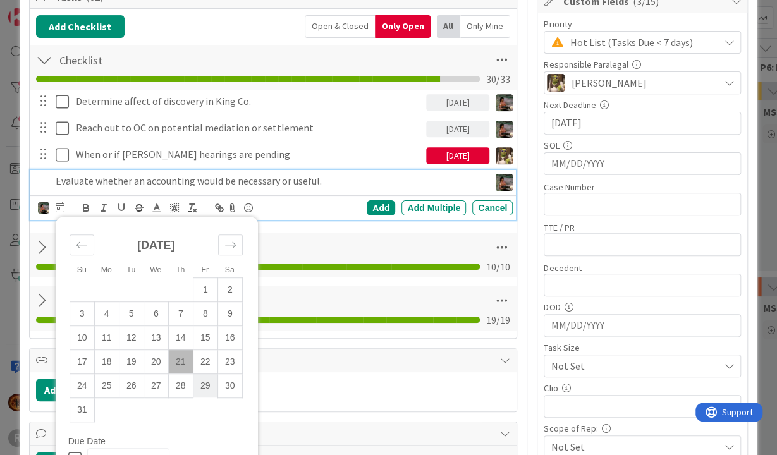
click at [208, 370] on td "29" at bounding box center [205, 386] width 25 height 24
click at [374, 203] on div "Add" at bounding box center [381, 207] width 28 height 15
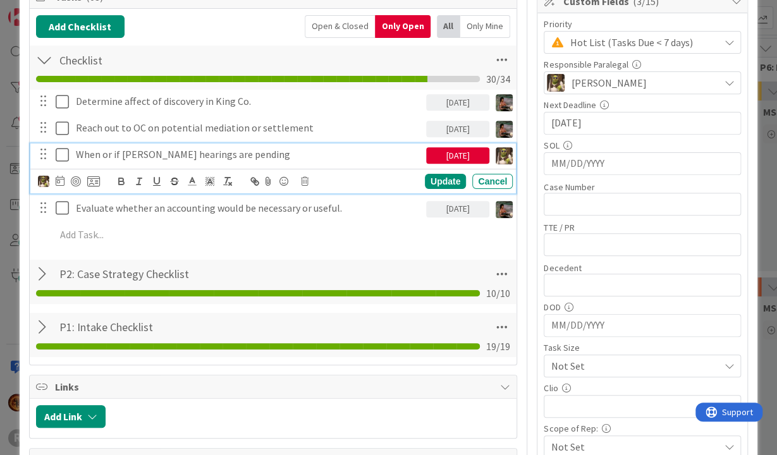
click at [116, 154] on p "When or if [PERSON_NAME] hearings are pending" at bounding box center [248, 154] width 345 height 15
click at [59, 180] on icon at bounding box center [60, 181] width 9 height 10
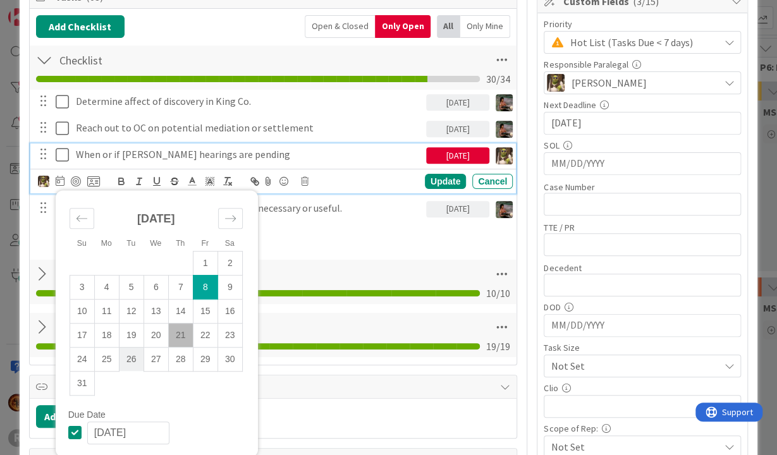
click at [126, 363] on td "26" at bounding box center [131, 359] width 25 height 24
type input "[DATE]"
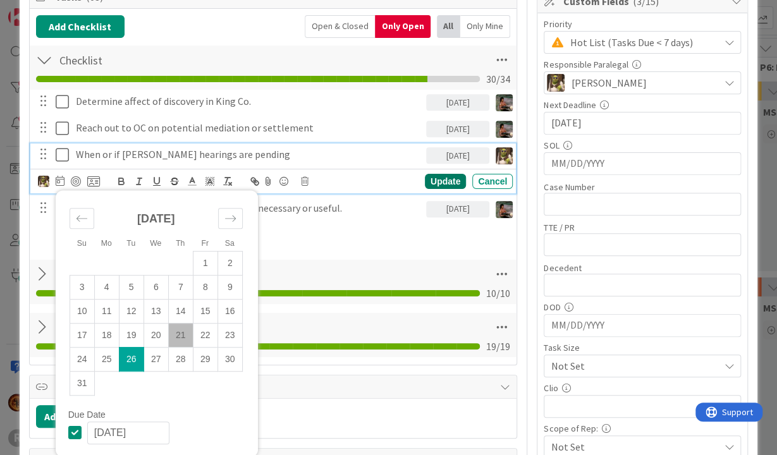
click at [435, 174] on div "Update" at bounding box center [445, 181] width 41 height 15
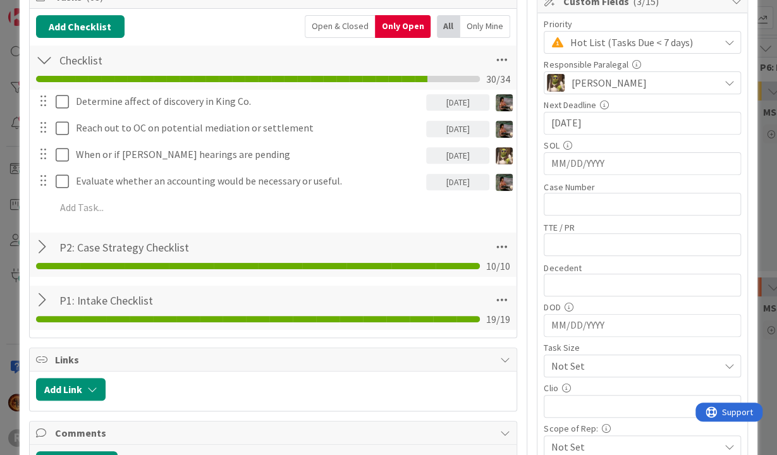
scroll to position [0, 0]
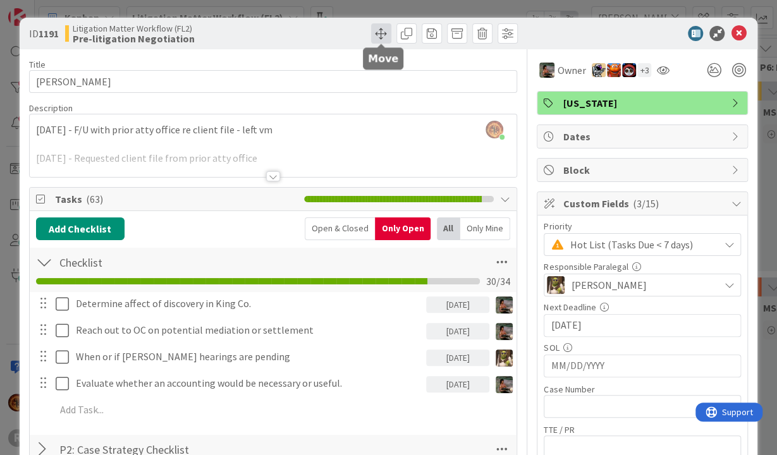
click at [386, 32] on span at bounding box center [381, 33] width 20 height 20
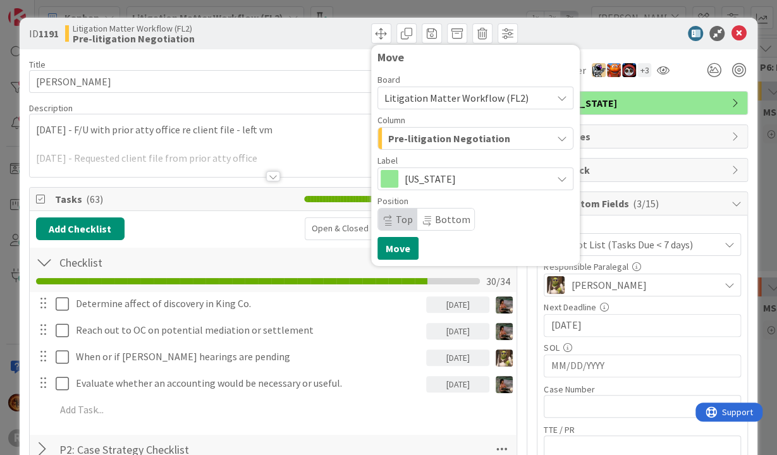
click at [566, 141] on icon "button" at bounding box center [561, 138] width 10 height 10
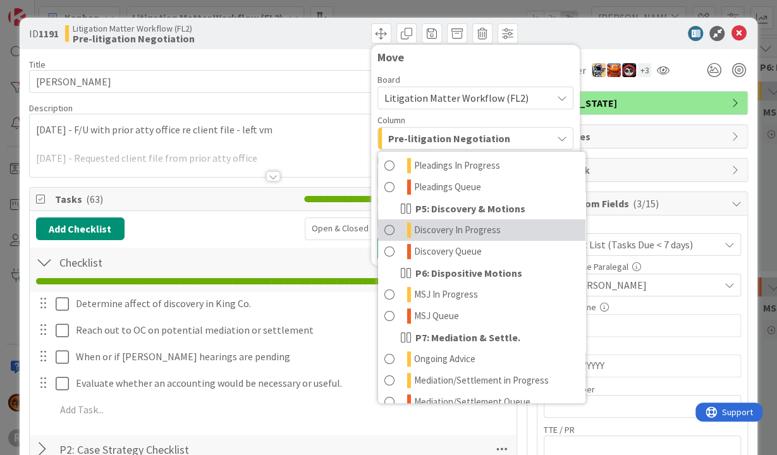
scroll to position [282, 0]
click at [471, 231] on span "Discovery In Progress" at bounding box center [457, 229] width 87 height 15
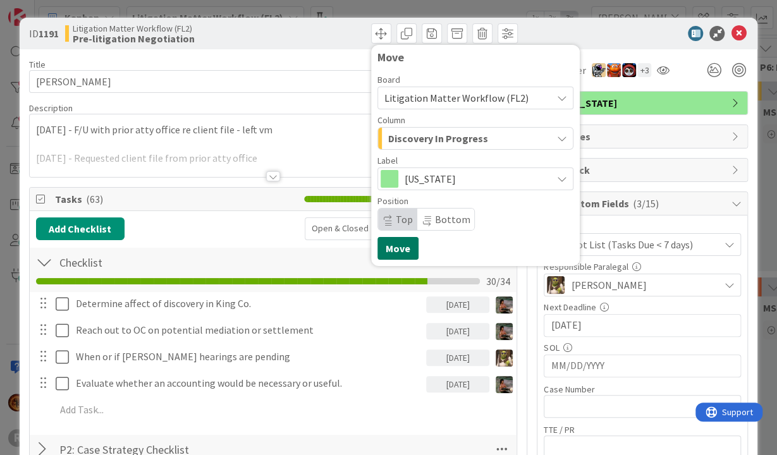
click at [386, 241] on button "Move" at bounding box center [397, 248] width 41 height 23
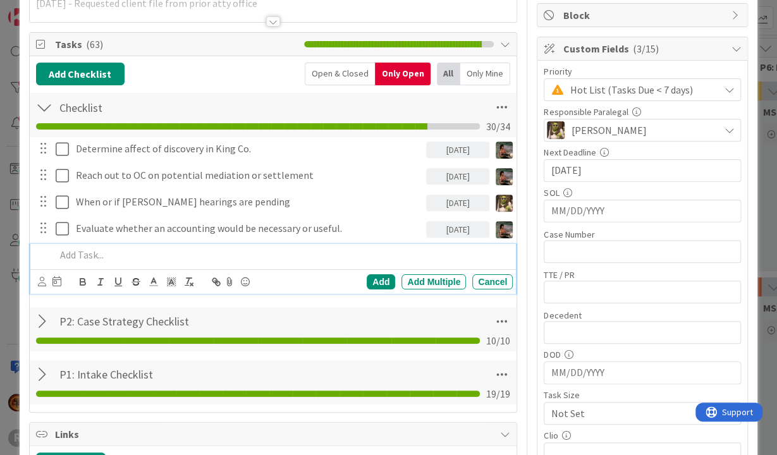
click at [158, 262] on div at bounding box center [282, 255] width 463 height 22
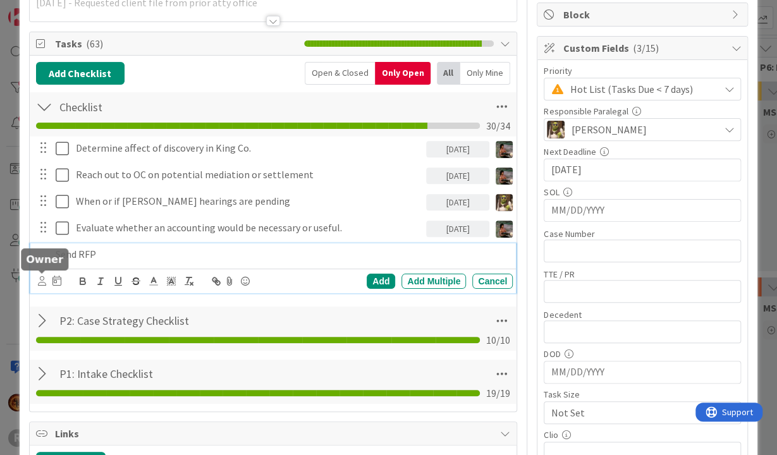
click at [39, 276] on icon at bounding box center [42, 280] width 8 height 9
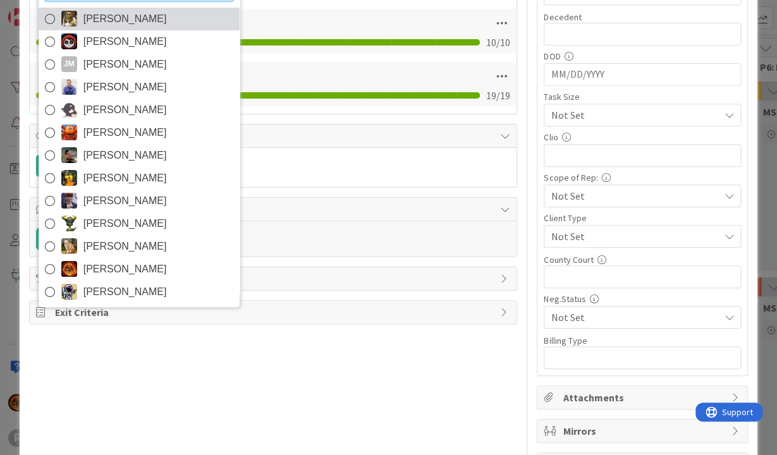
click at [107, 28] on span "[PERSON_NAME]" at bounding box center [124, 18] width 83 height 19
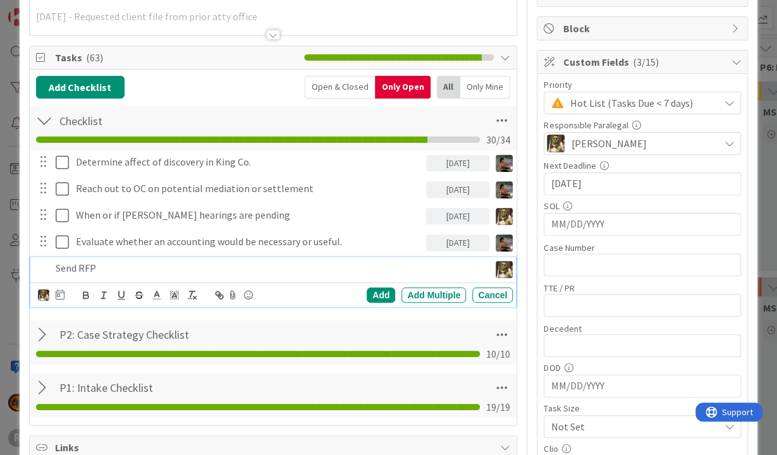
scroll to position [141, 0]
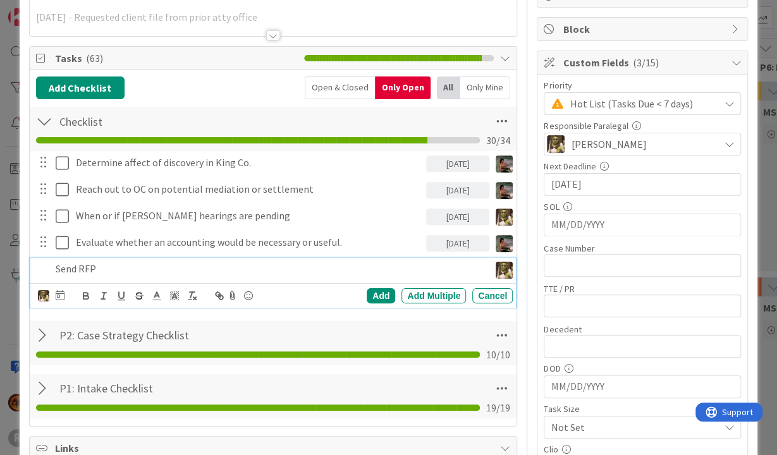
click at [181, 262] on p "Send RFP" at bounding box center [270, 269] width 429 height 15
drag, startPoint x: 227, startPoint y: 264, endPoint x: 250, endPoint y: 280, distance: 28.1
click at [228, 265] on p "Send RFP - Retitle under King County Caqse, Docket Deadline to Respond." at bounding box center [270, 269] width 429 height 15
click at [63, 288] on div at bounding box center [60, 295] width 9 height 15
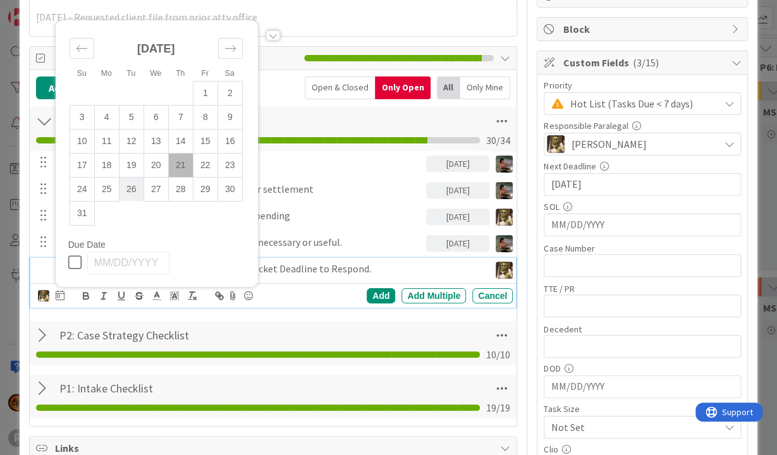
click at [128, 185] on td "26" at bounding box center [131, 189] width 25 height 24
click at [374, 289] on div "Add" at bounding box center [381, 295] width 28 height 15
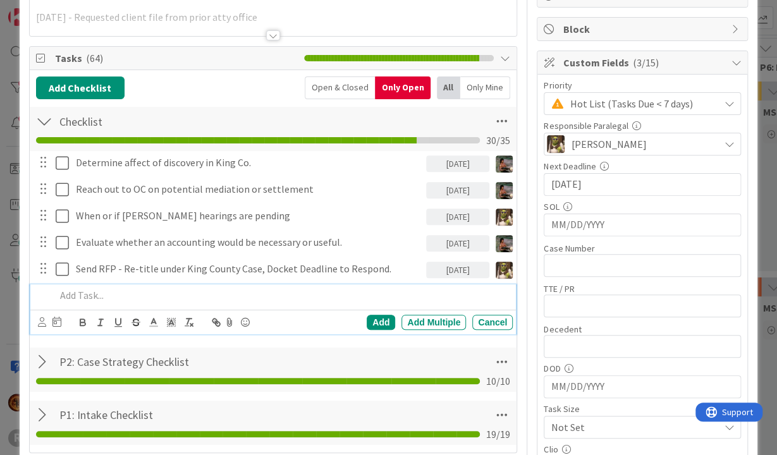
click at [155, 300] on p at bounding box center [282, 295] width 453 height 15
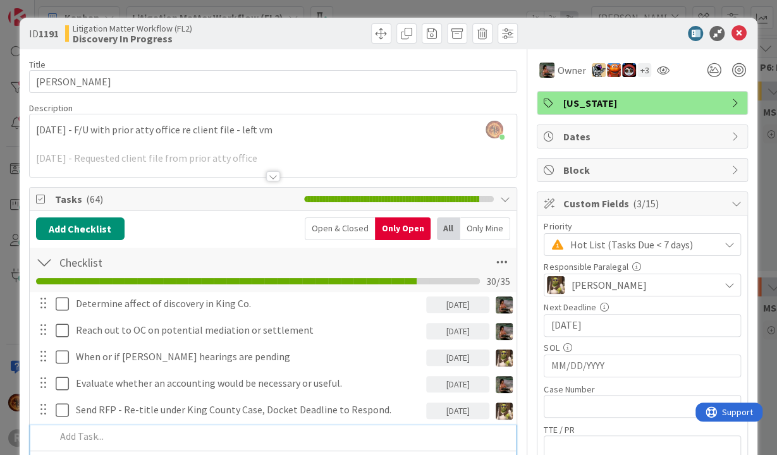
click at [275, 169] on div at bounding box center [273, 161] width 487 height 32
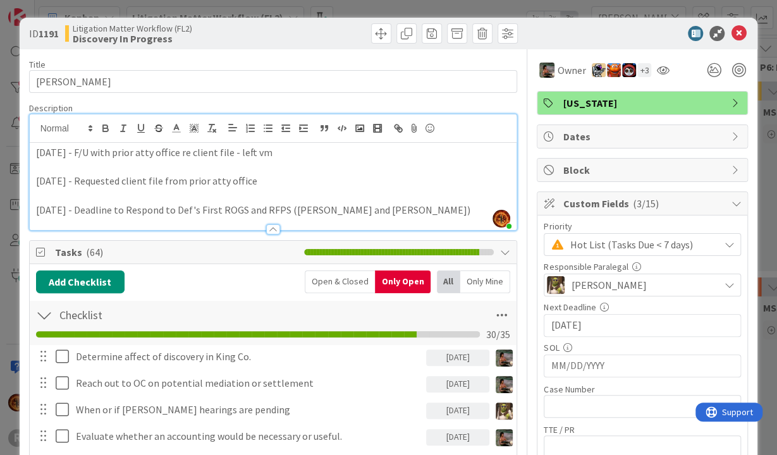
click at [473, 204] on p "[DATE] - Deadline to Respond to Def's First ROGS and RFPS ([PERSON_NAME] and [P…" at bounding box center [273, 210] width 475 height 15
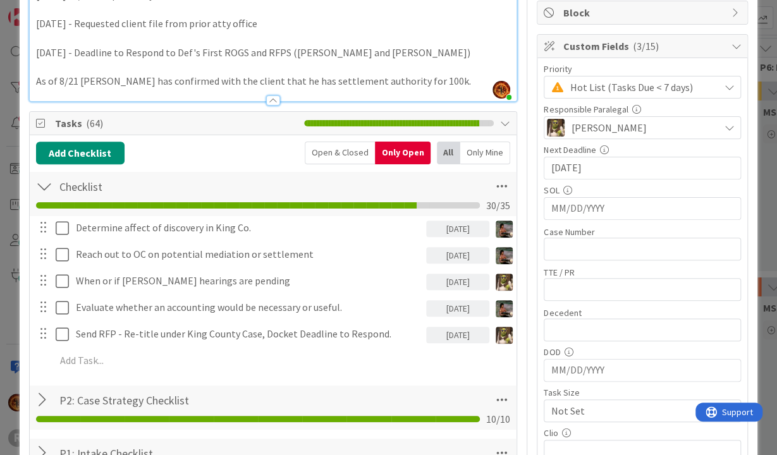
scroll to position [157, 0]
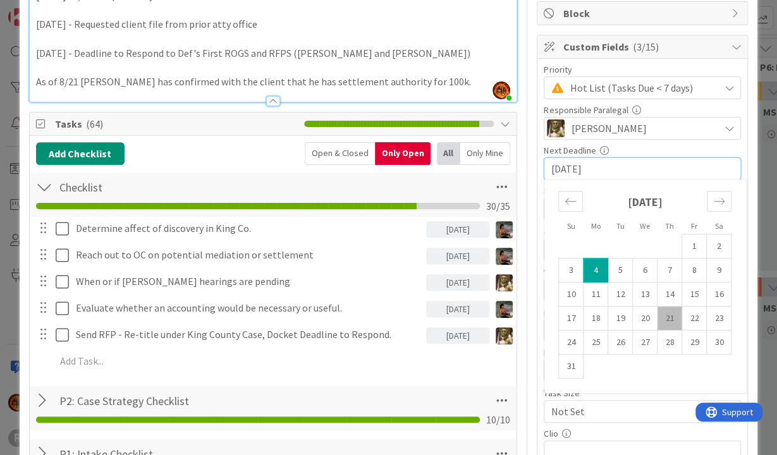
drag, startPoint x: 622, startPoint y: 167, endPoint x: 433, endPoint y: 151, distance: 189.6
click at [550, 158] on input "[DATE]" at bounding box center [641, 168] width 183 height 21
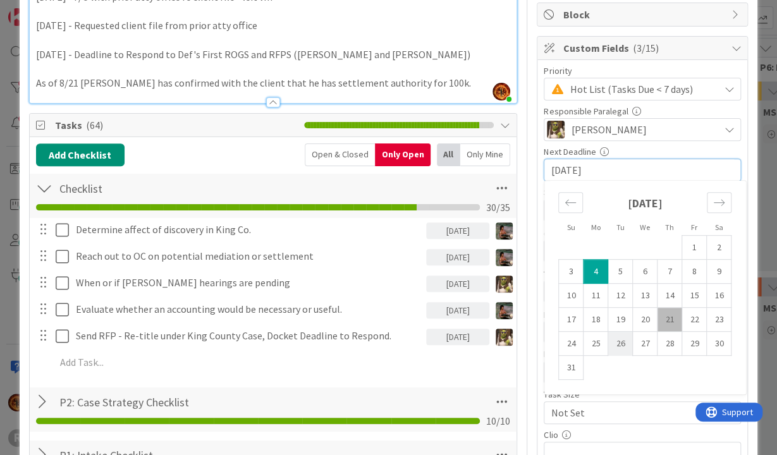
scroll to position [155, 0]
click at [171, 155] on div "Add Checklist Open & Closed Only Open All Only Mine" at bounding box center [273, 154] width 475 height 23
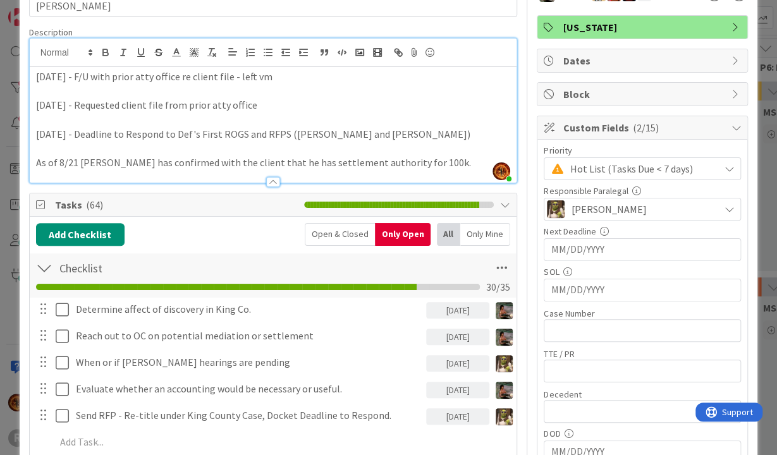
scroll to position [77, 0]
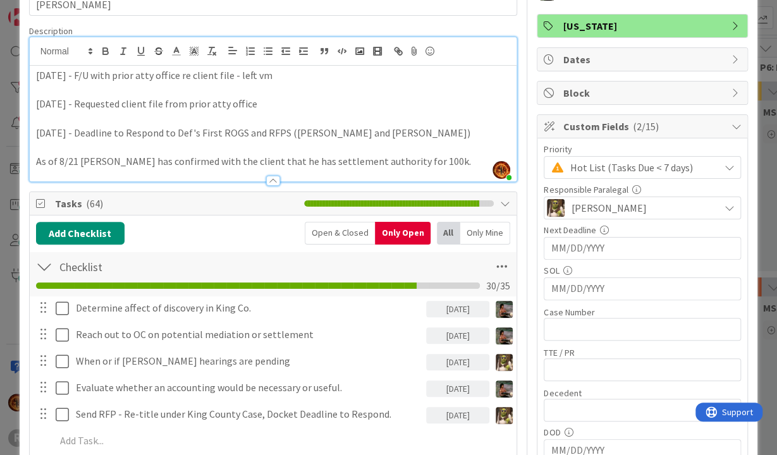
click at [274, 178] on div at bounding box center [273, 181] width 14 height 10
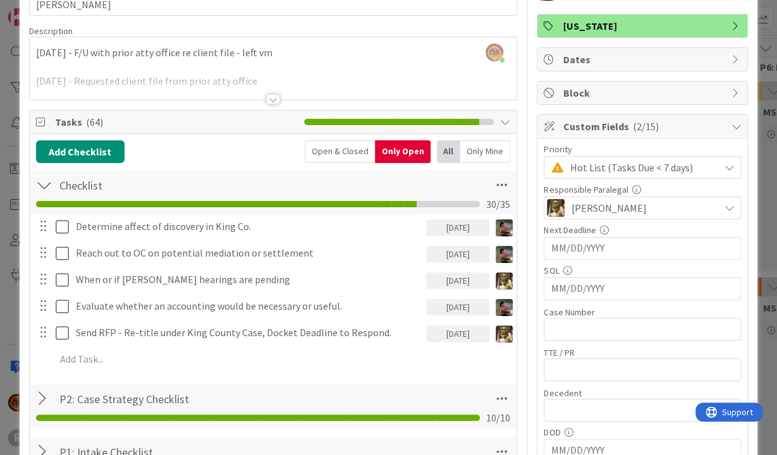
click at [272, 95] on div at bounding box center [273, 99] width 14 height 10
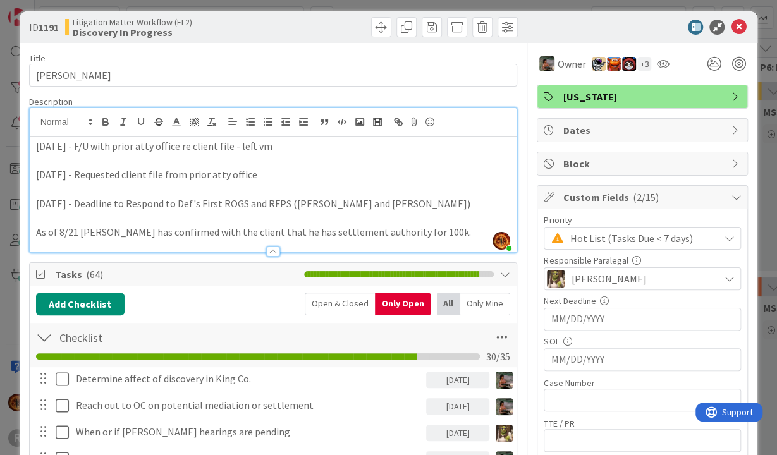
scroll to position [0, 0]
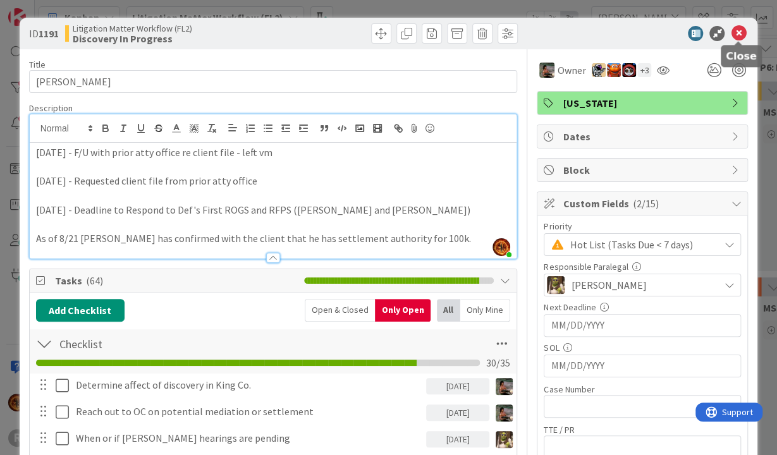
click at [742, 27] on icon at bounding box center [738, 33] width 15 height 15
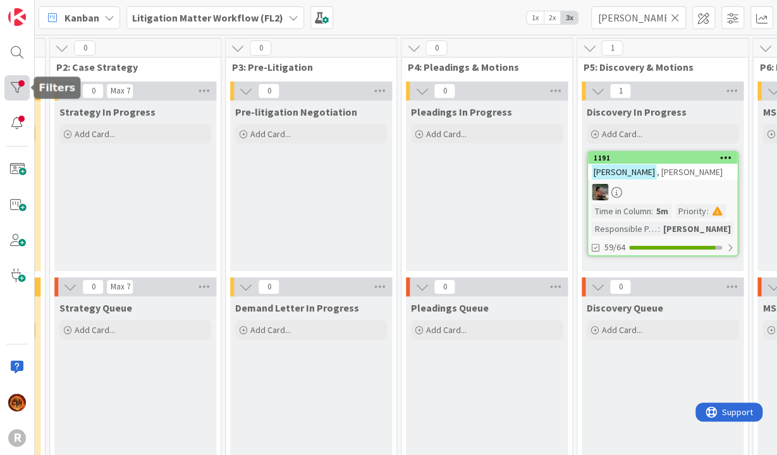
click at [16, 87] on div at bounding box center [16, 87] width 25 height 25
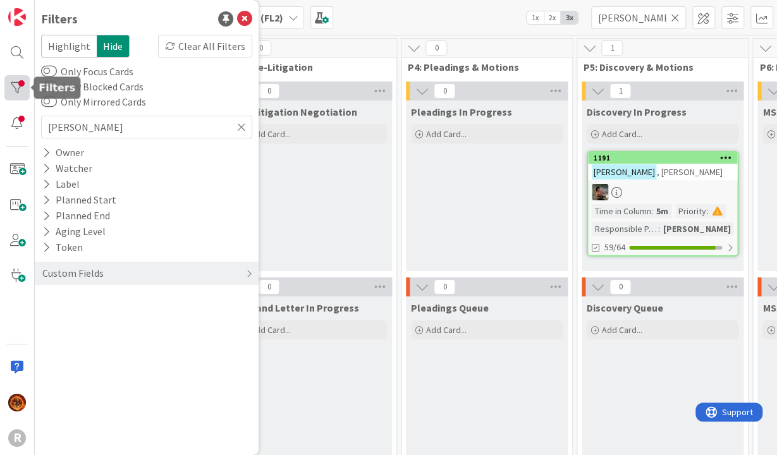
click at [16, 87] on div at bounding box center [16, 87] width 25 height 25
click at [22, 86] on div at bounding box center [16, 87] width 25 height 25
click at [613, 305] on span "Discovery Queue" at bounding box center [624, 307] width 76 height 13
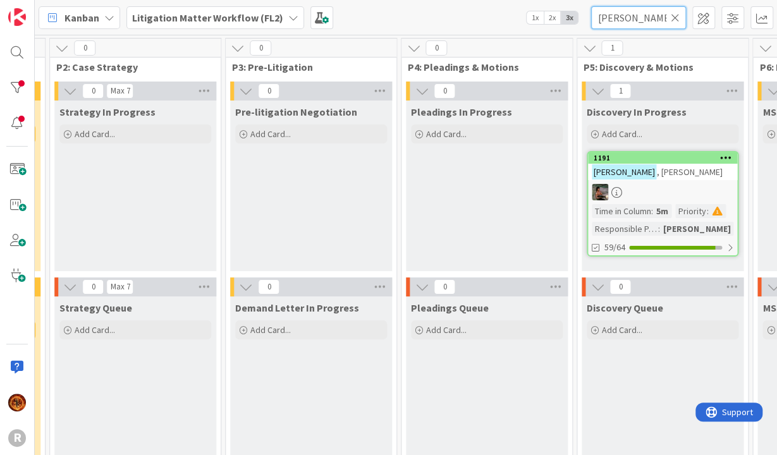
click at [681, 16] on input "[PERSON_NAME]" at bounding box center [638, 17] width 95 height 23
click at [676, 17] on icon at bounding box center [675, 17] width 9 height 11
click at [639, 22] on input "text" at bounding box center [638, 17] width 95 height 23
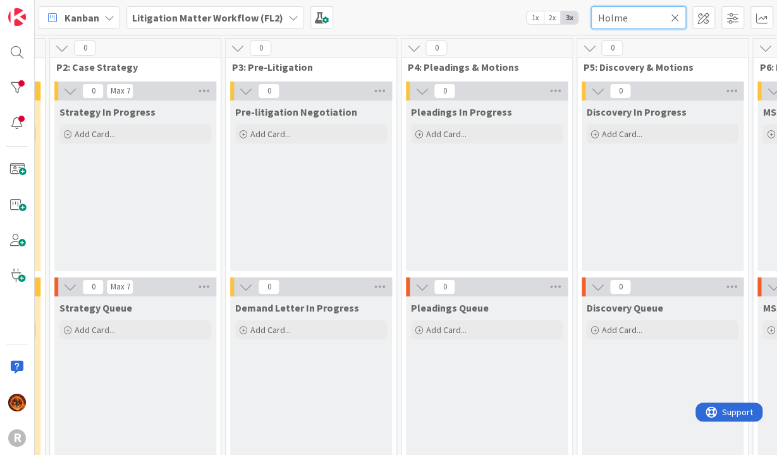
type input "[PERSON_NAME]"
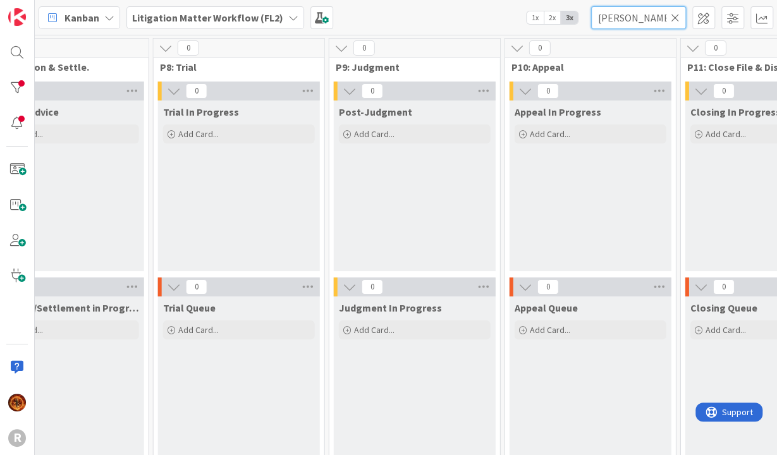
scroll to position [0, 497]
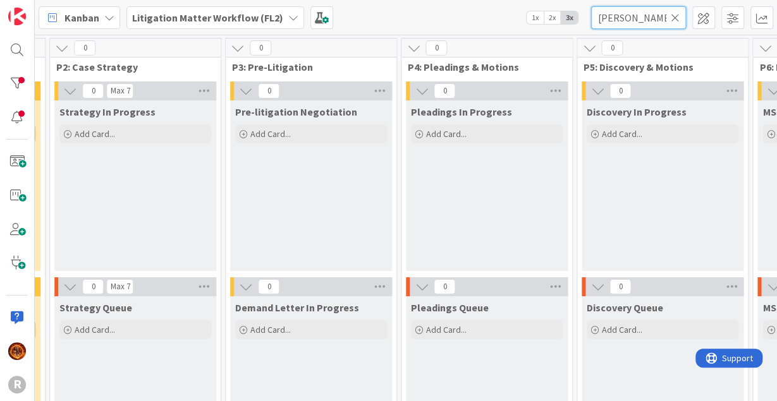
drag, startPoint x: 639, startPoint y: 18, endPoint x: 338, endPoint y: 15, distance: 300.9
click at [591, 15] on input "[PERSON_NAME]" at bounding box center [638, 17] width 95 height 23
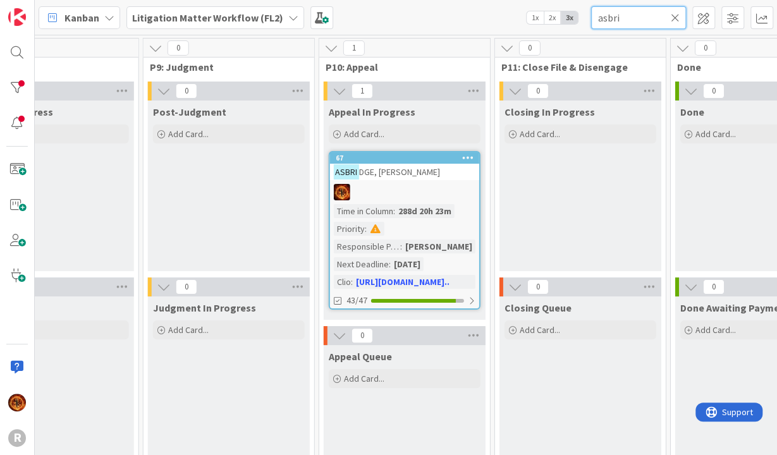
scroll to position [0, 1643]
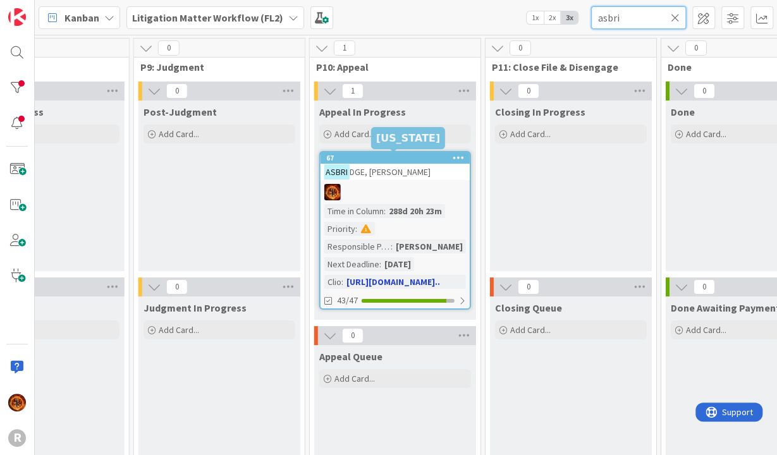
type input "asbri"
click at [377, 193] on div at bounding box center [394, 192] width 149 height 16
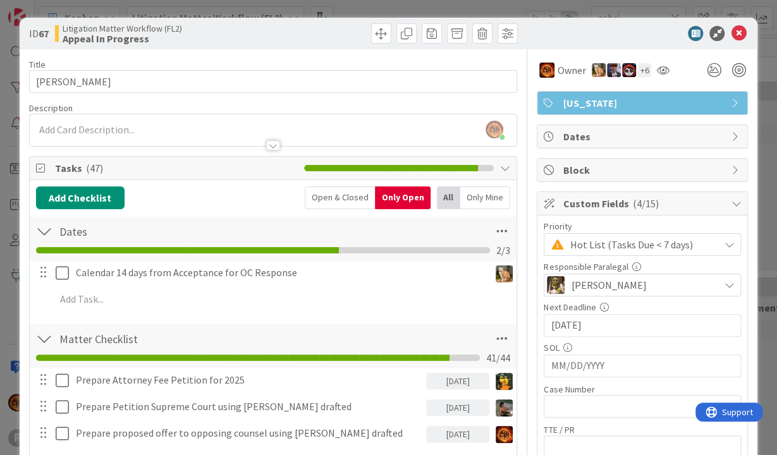
drag, startPoint x: 743, startPoint y: 33, endPoint x: 447, endPoint y: 363, distance: 443.1
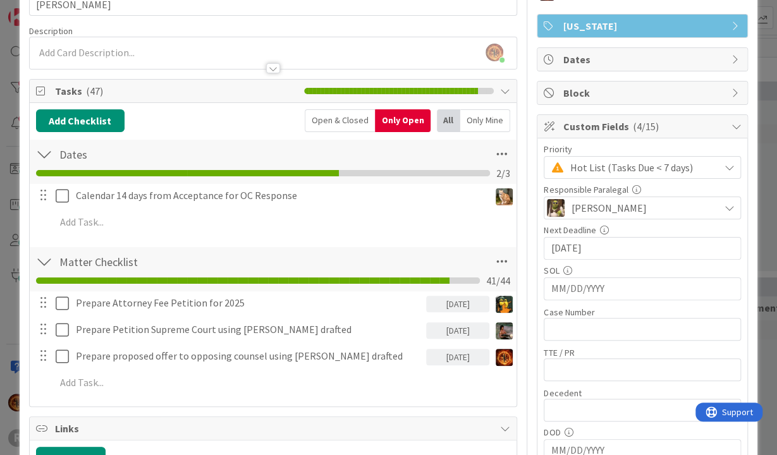
scroll to position [77, 0]
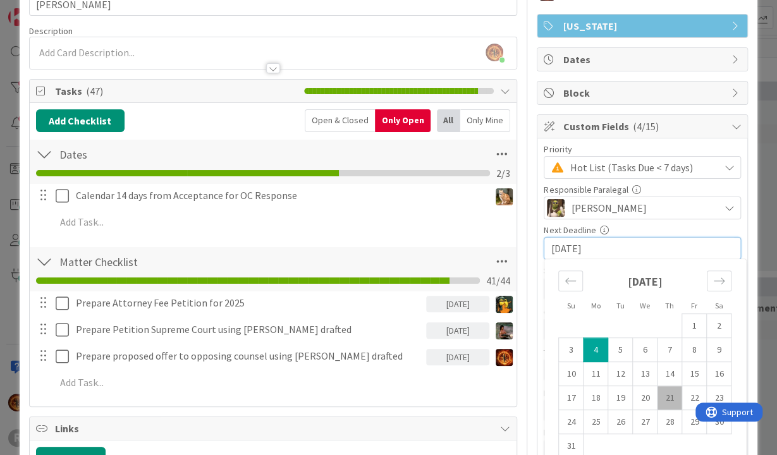
drag, startPoint x: 614, startPoint y: 250, endPoint x: 447, endPoint y: 242, distance: 167.0
click at [550, 242] on input "[DATE]" at bounding box center [641, 248] width 183 height 21
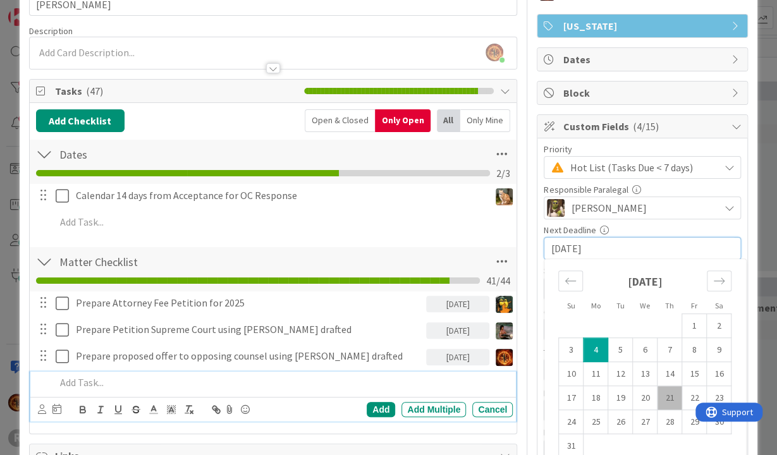
click at [69, 370] on p at bounding box center [282, 382] width 453 height 15
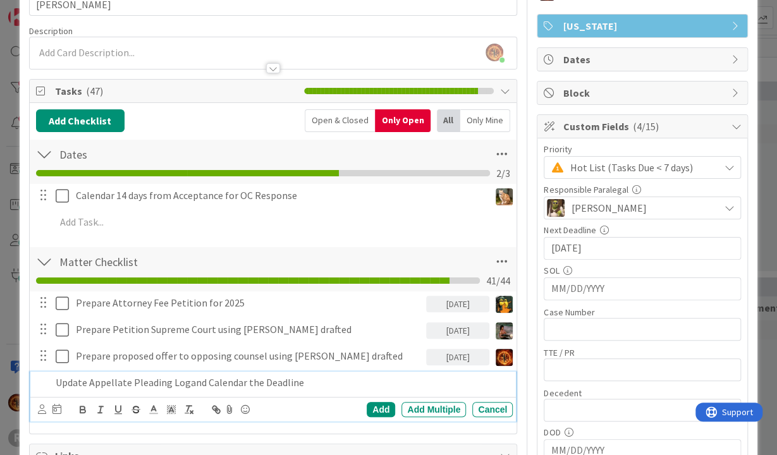
click at [186, 370] on p "Update Appellate Pleading Logand Calendar the Deadline" at bounding box center [282, 382] width 453 height 15
click at [37, 370] on div "Add Add Multiple Cancel" at bounding box center [273, 409] width 486 height 25
click at [42, 370] on icon at bounding box center [42, 408] width 8 height 9
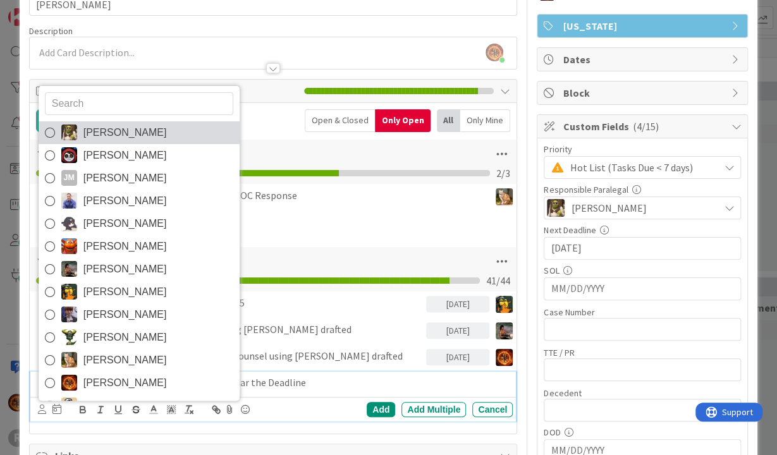
click at [123, 132] on span "[PERSON_NAME]" at bounding box center [124, 132] width 83 height 19
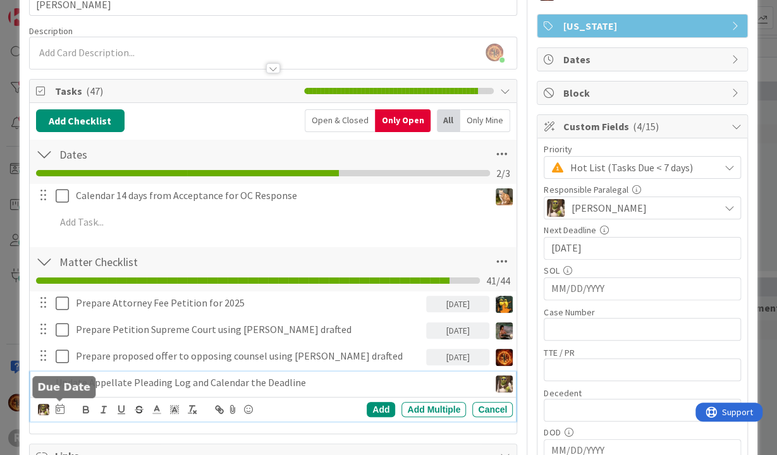
click at [61, 370] on icon at bounding box center [60, 409] width 9 height 10
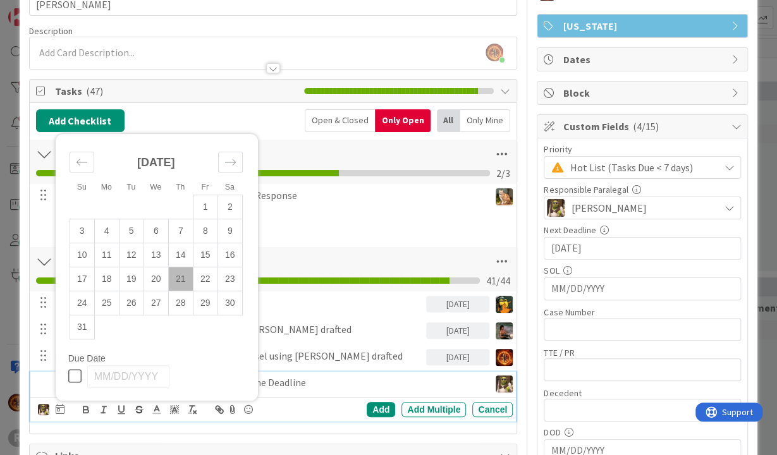
click at [185, 272] on td "21" at bounding box center [180, 279] width 25 height 24
click at [375, 370] on div "Add" at bounding box center [381, 409] width 28 height 15
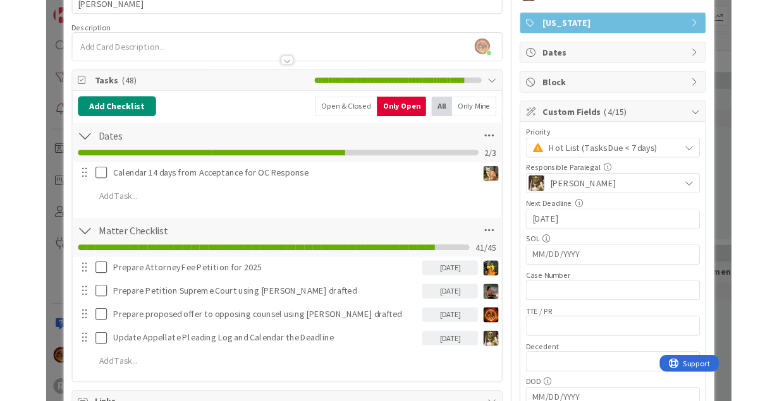
scroll to position [0, 0]
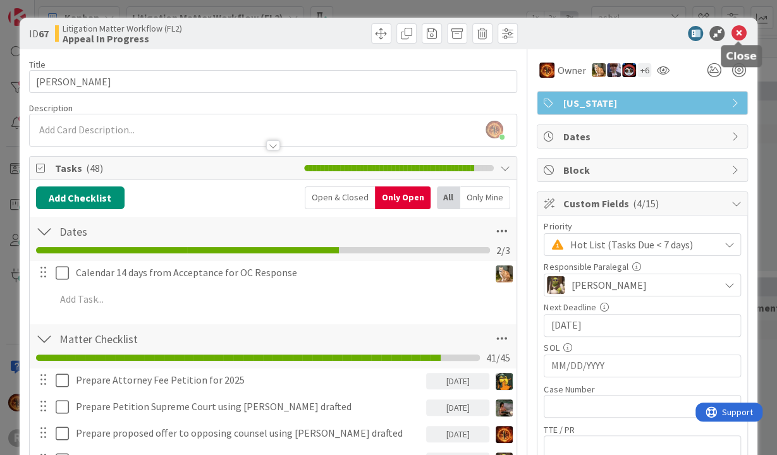
click at [738, 31] on icon at bounding box center [738, 33] width 15 height 15
